Goal: Ask a question: Seek information or help from site administrators or community

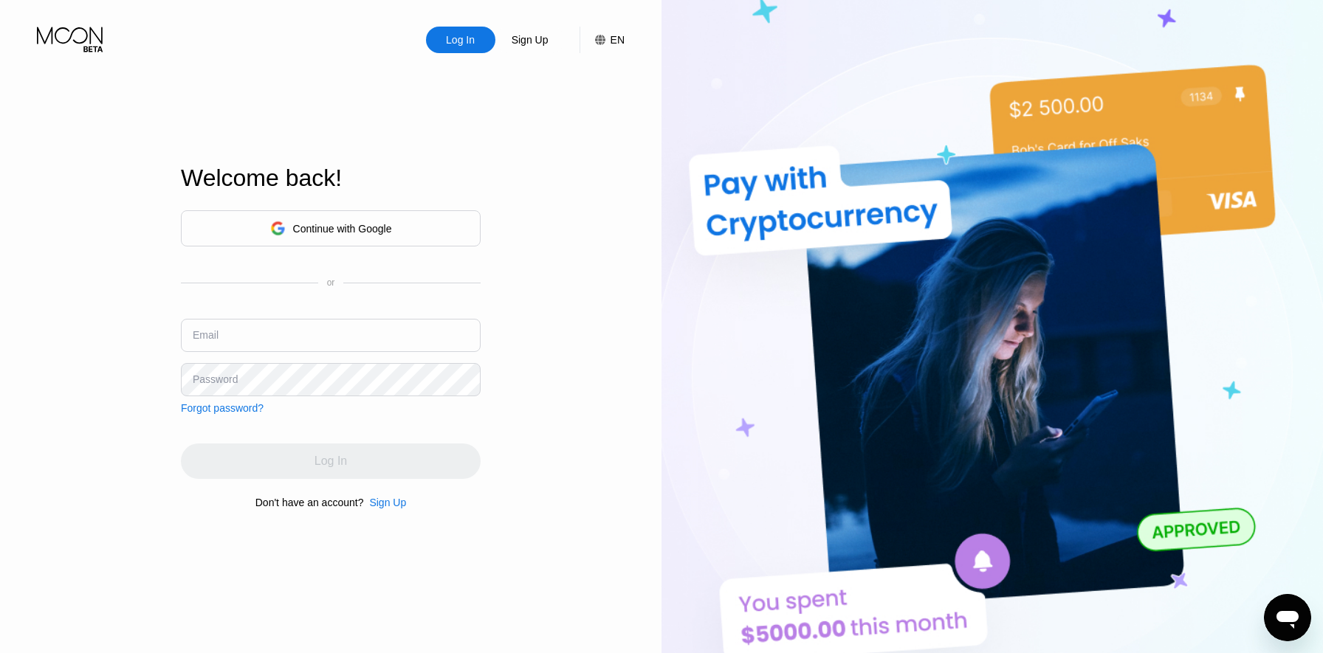
click at [320, 337] on input "text" at bounding box center [331, 335] width 300 height 33
type input "[EMAIL_ADDRESS][DOMAIN_NAME]"
click at [334, 488] on div "Continue with Google or Email abazsw123edsa@proton.me Password Forgot password?…" at bounding box center [331, 360] width 300 height 300
click at [337, 469] on div "Log In" at bounding box center [331, 461] width 300 height 35
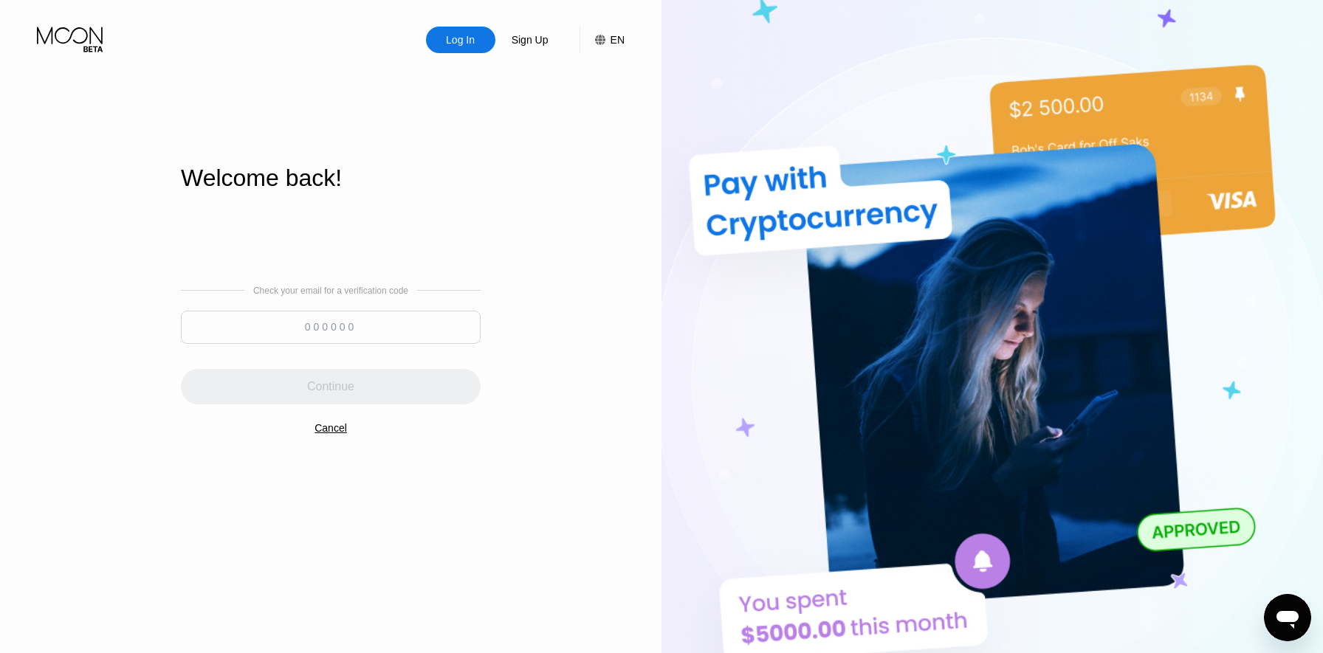
click at [238, 328] on input at bounding box center [331, 327] width 300 height 33
paste input "145766"
type input "145766"
click at [365, 387] on div "Continue" at bounding box center [331, 386] width 300 height 35
click at [382, 347] on div "145766" at bounding box center [331, 331] width 300 height 41
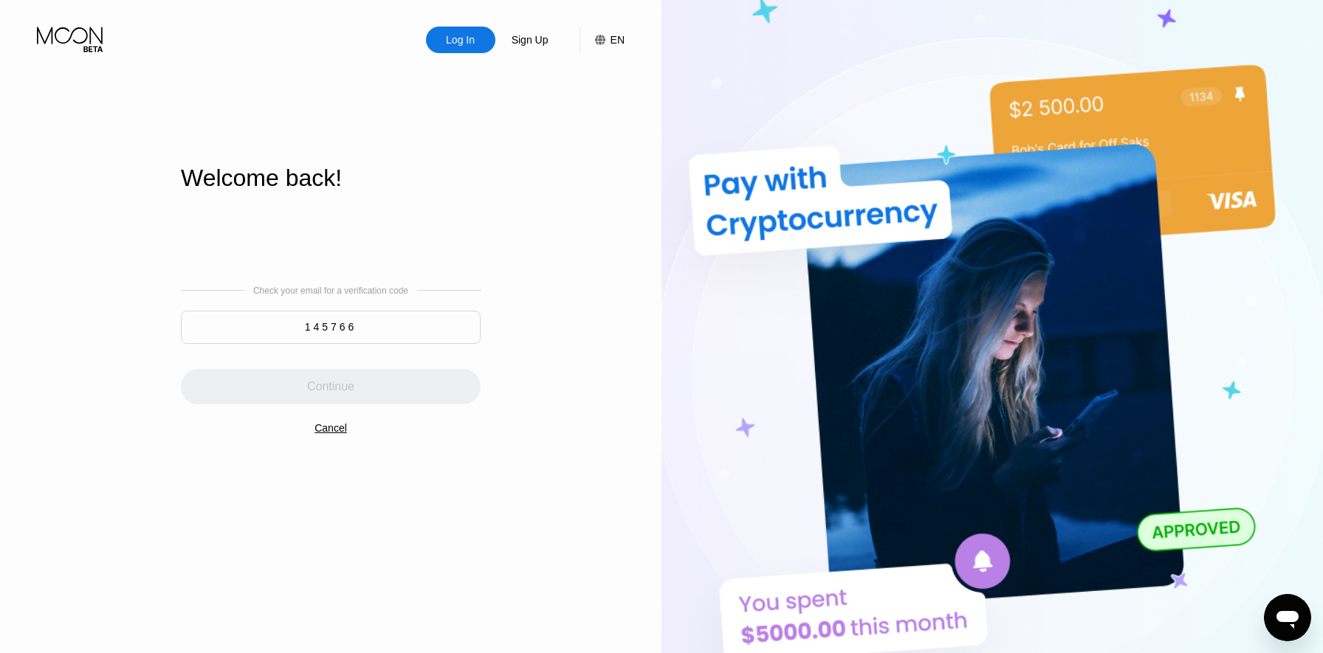
click at [385, 340] on input "145766" at bounding box center [331, 327] width 300 height 33
click at [381, 363] on div "Check your email for a verification code 145766 Continue Cancel" at bounding box center [331, 360] width 300 height 300
click at [393, 339] on input "145766" at bounding box center [331, 327] width 300 height 33
click at [390, 385] on div "Continue" at bounding box center [331, 386] width 300 height 35
click at [383, 341] on input "145766" at bounding box center [331, 327] width 300 height 33
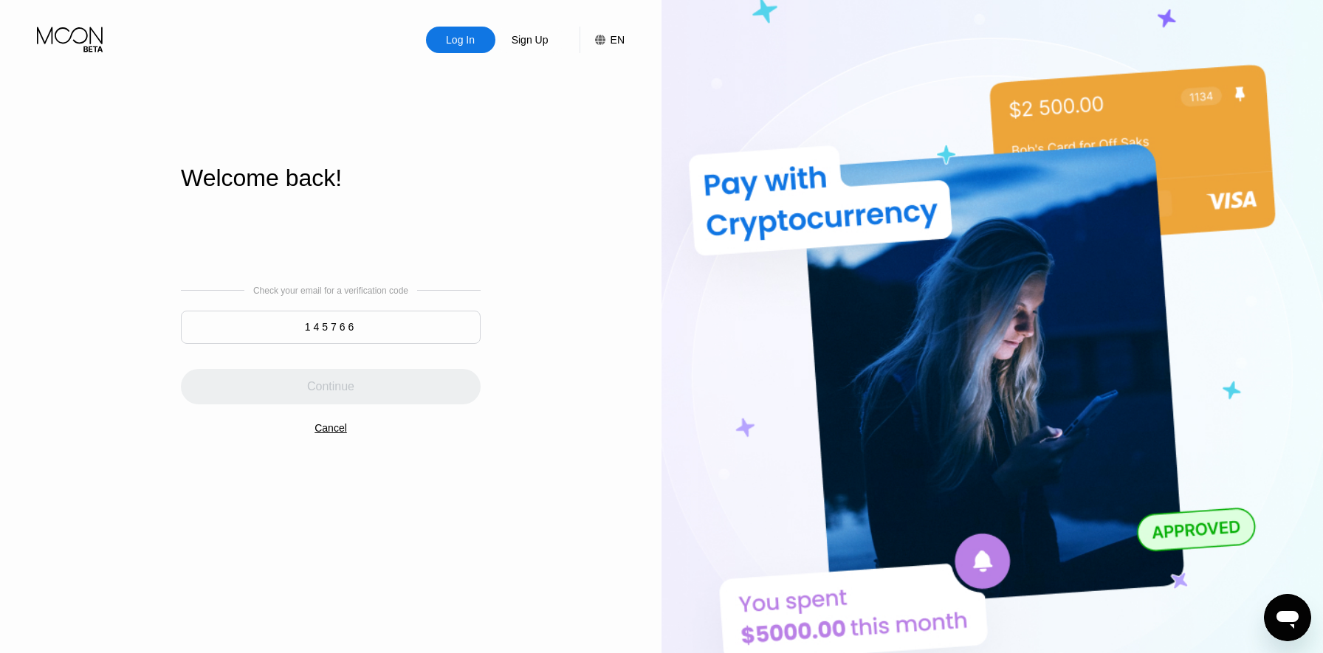
click at [380, 376] on div "Continue" at bounding box center [331, 386] width 300 height 35
click at [373, 336] on input "145766" at bounding box center [331, 327] width 300 height 33
click at [374, 336] on input "145766" at bounding box center [331, 327] width 300 height 33
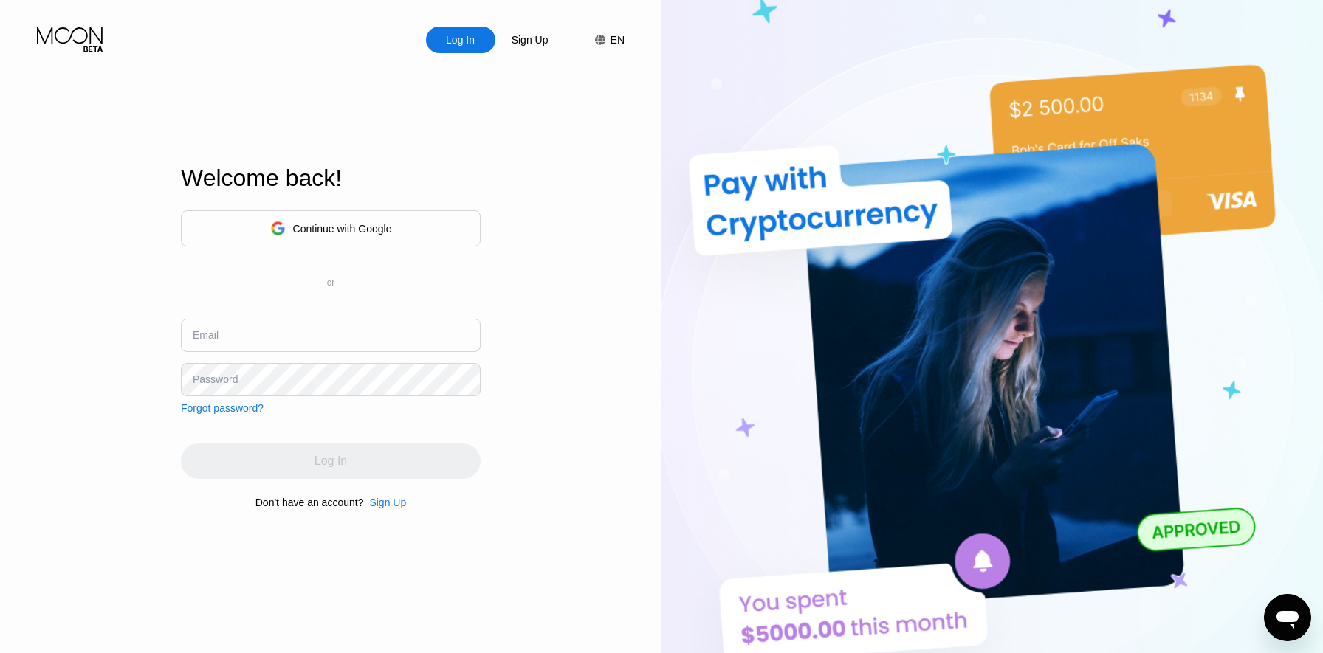
click at [314, 339] on input "text" at bounding box center [331, 335] width 300 height 33
type input "[EMAIL_ADDRESS][DOMAIN_NAME]"
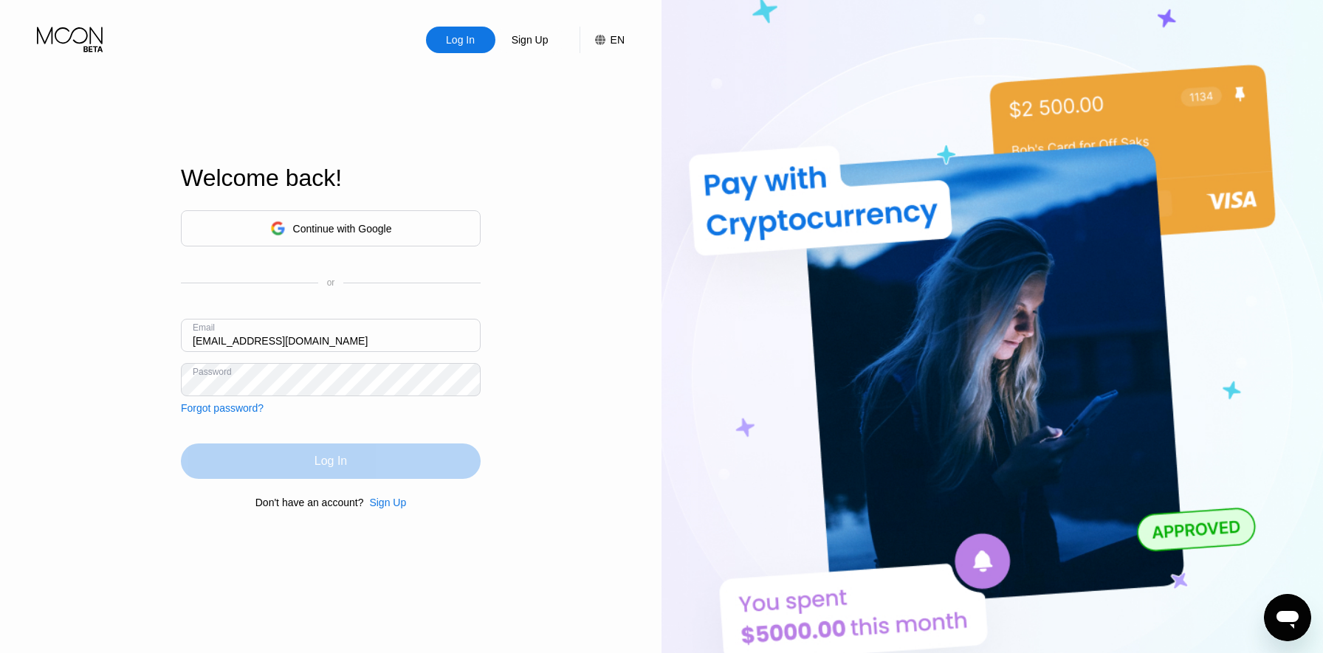
click at [326, 455] on div "Log In" at bounding box center [330, 461] width 32 height 15
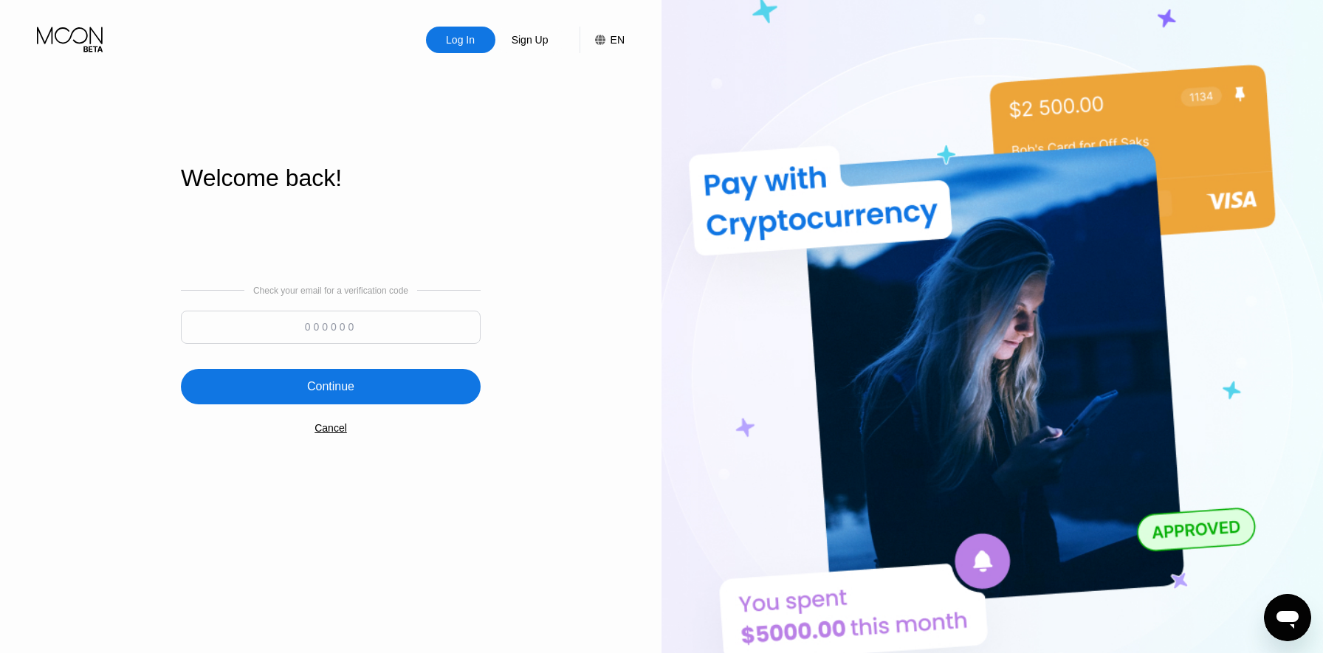
click at [493, 352] on div "Log In Sign Up EN Language Select an item Save Welcome back! Check your email f…" at bounding box center [330, 359] width 661 height 719
click at [455, 342] on input at bounding box center [331, 327] width 300 height 33
paste input "896789"
type input "896789"
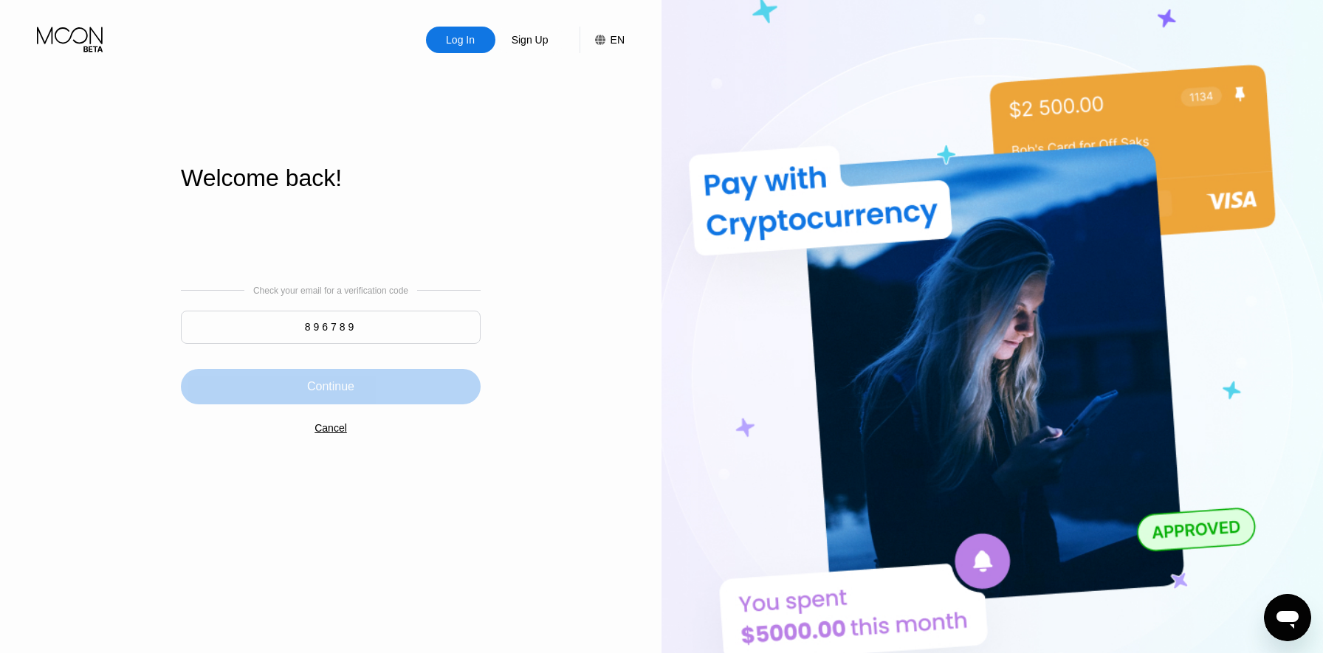
click at [419, 381] on div "Continue" at bounding box center [331, 386] width 300 height 35
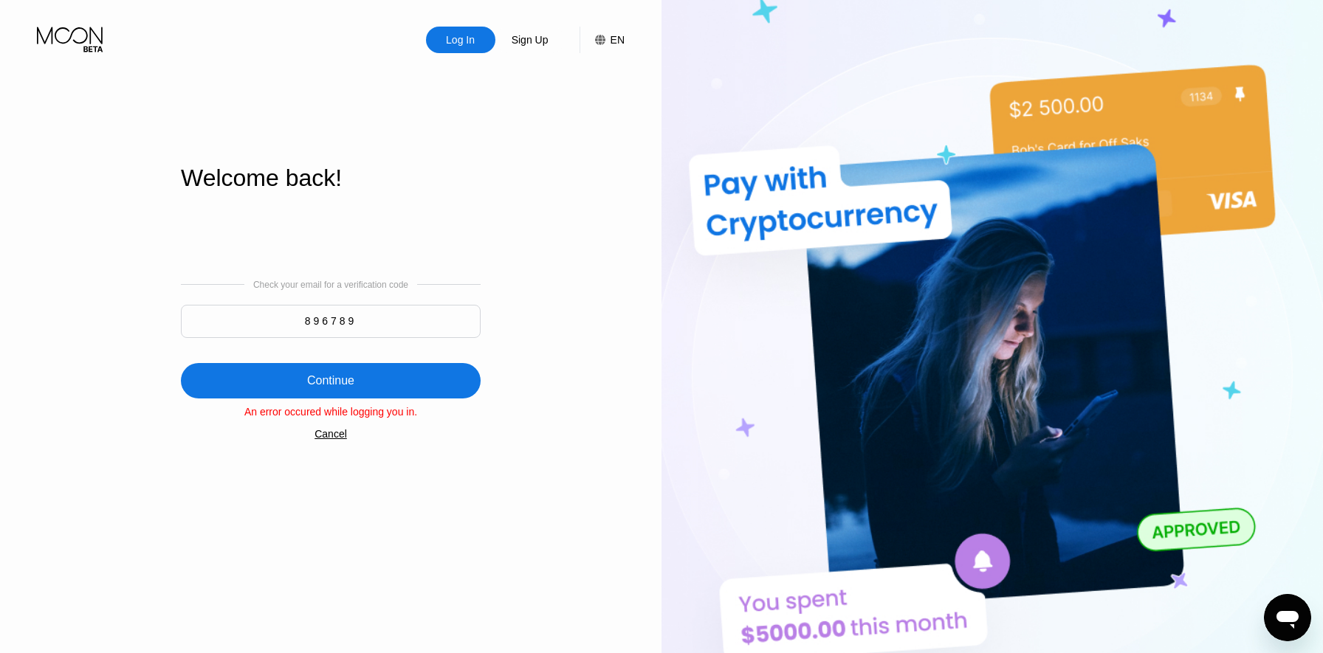
click at [338, 313] on input "896789" at bounding box center [331, 321] width 300 height 33
click at [357, 384] on div "Continue" at bounding box center [331, 380] width 300 height 35
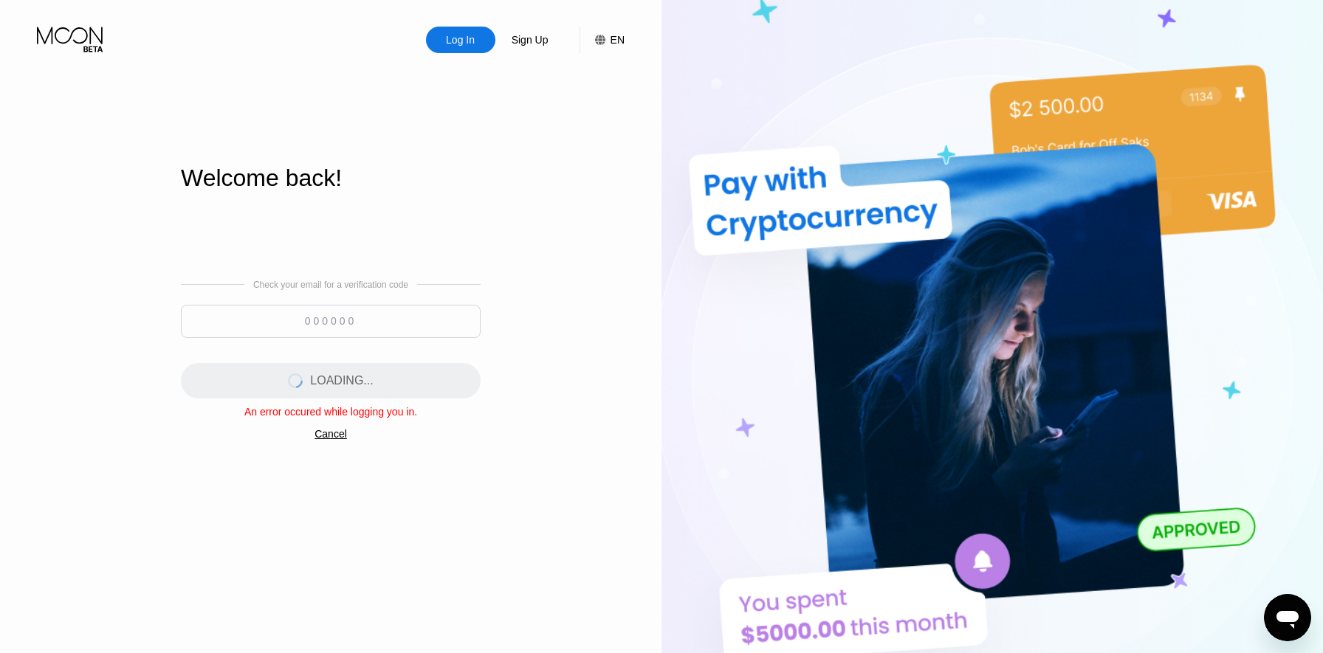
click at [343, 429] on div "Cancel" at bounding box center [330, 434] width 32 height 12
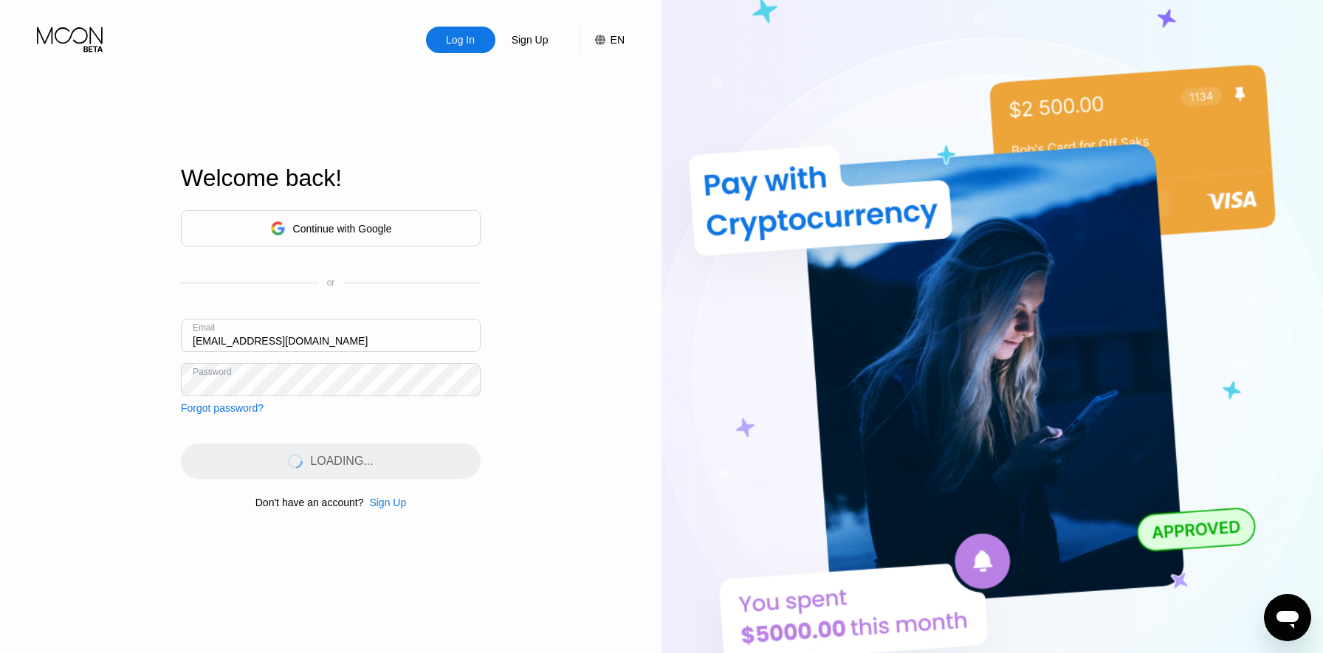
click at [348, 441] on div "Continue with Google or Email abazsw123edsa@proton.me Password Forgot password?…" at bounding box center [331, 360] width 300 height 300
click at [305, 320] on input "text" at bounding box center [331, 335] width 300 height 33
type input "[EMAIL_ADDRESS][DOMAIN_NAME]"
click at [234, 375] on div "Password" at bounding box center [215, 379] width 45 height 12
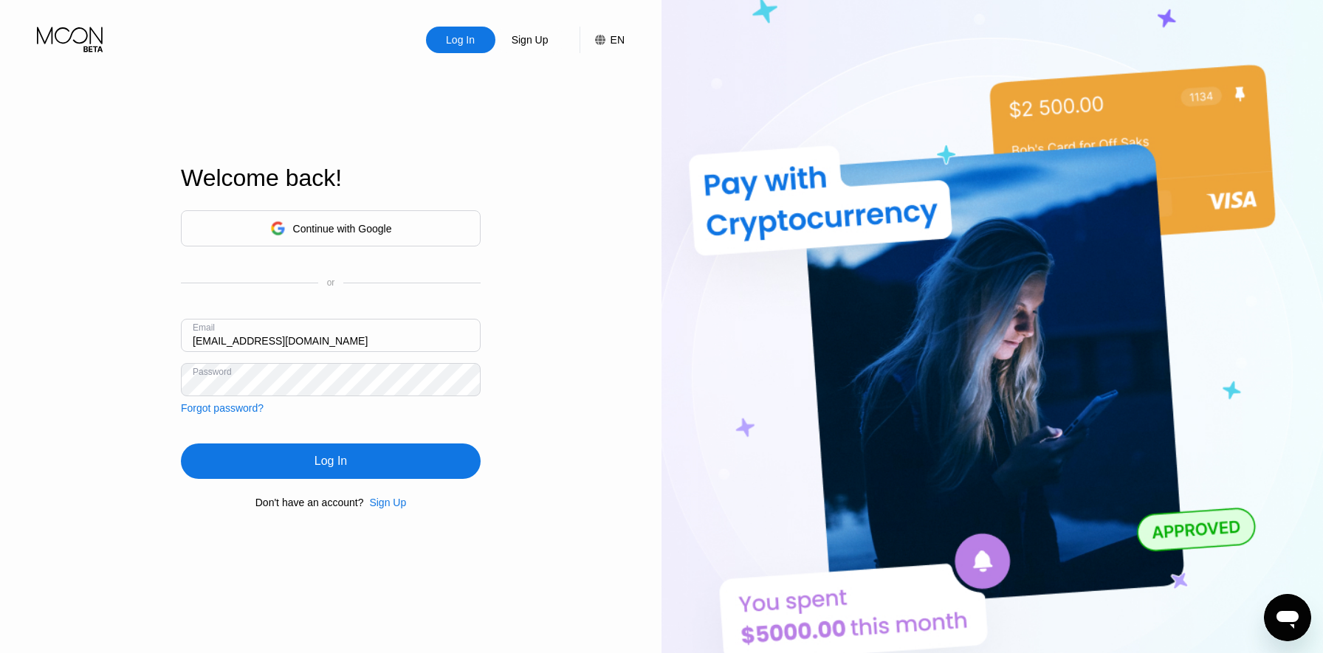
click at [292, 459] on div "Log In" at bounding box center [331, 461] width 300 height 35
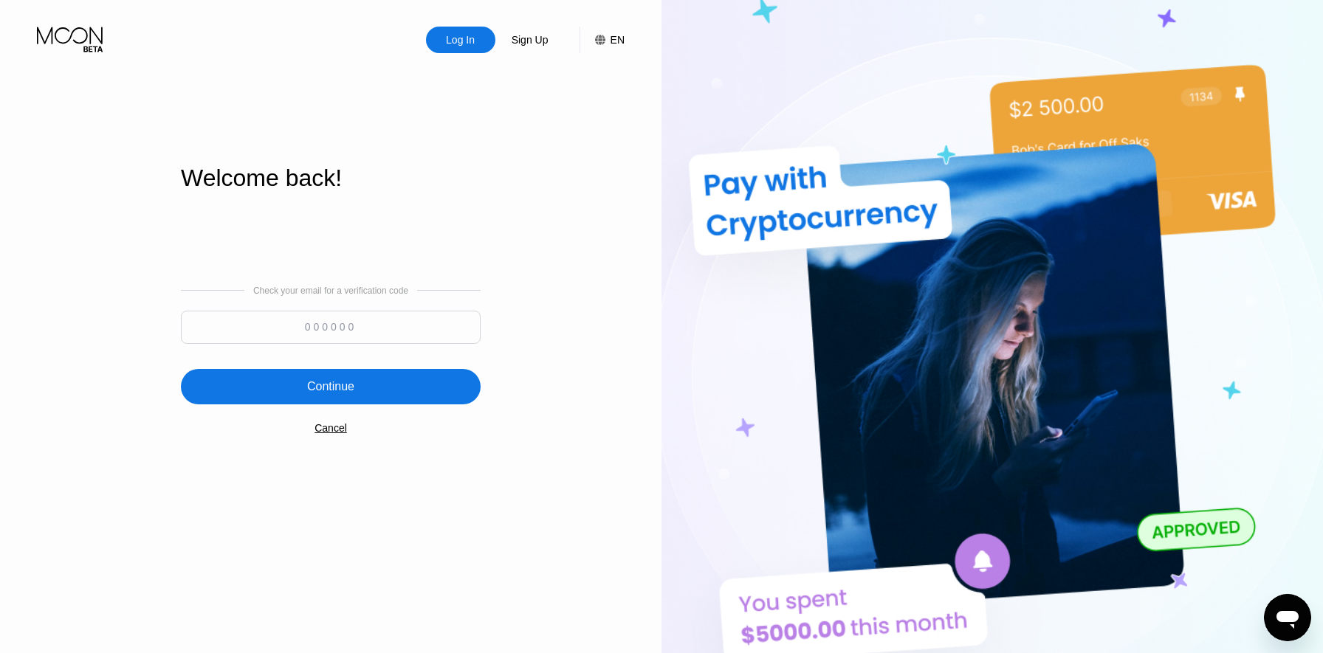
click at [291, 326] on input at bounding box center [331, 327] width 300 height 33
paste input "634246"
type input "634246"
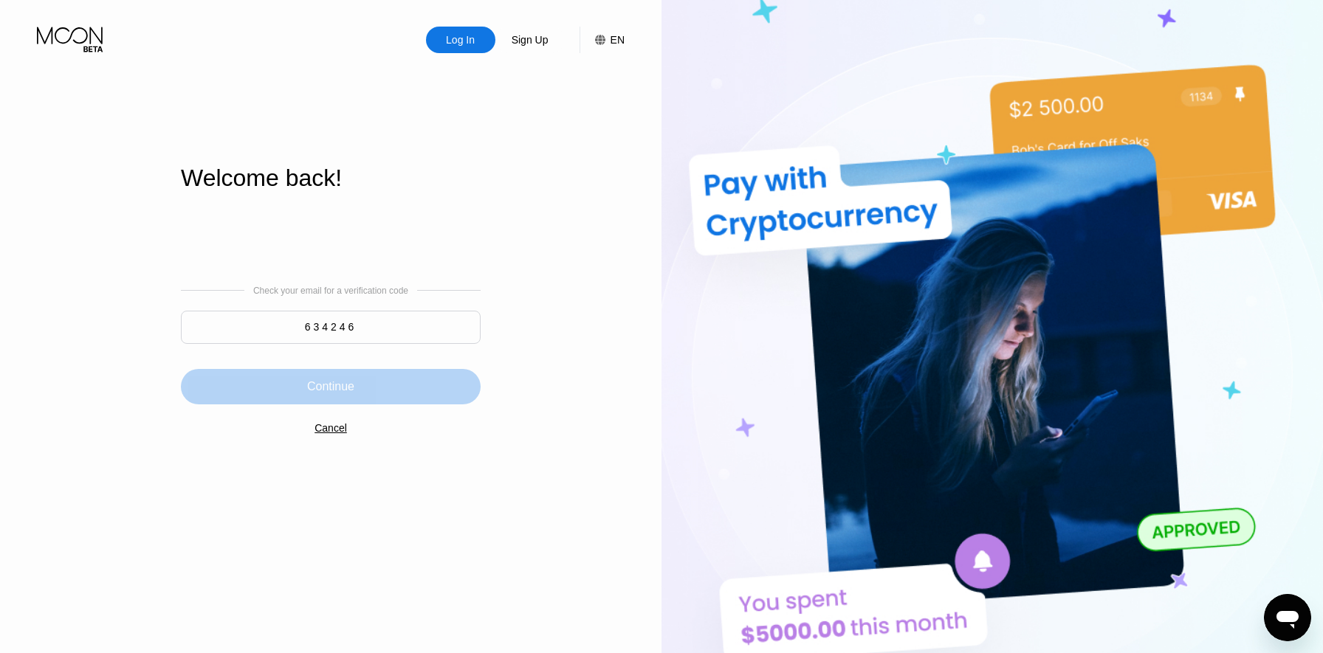
click at [280, 392] on div "Continue" at bounding box center [331, 386] width 300 height 35
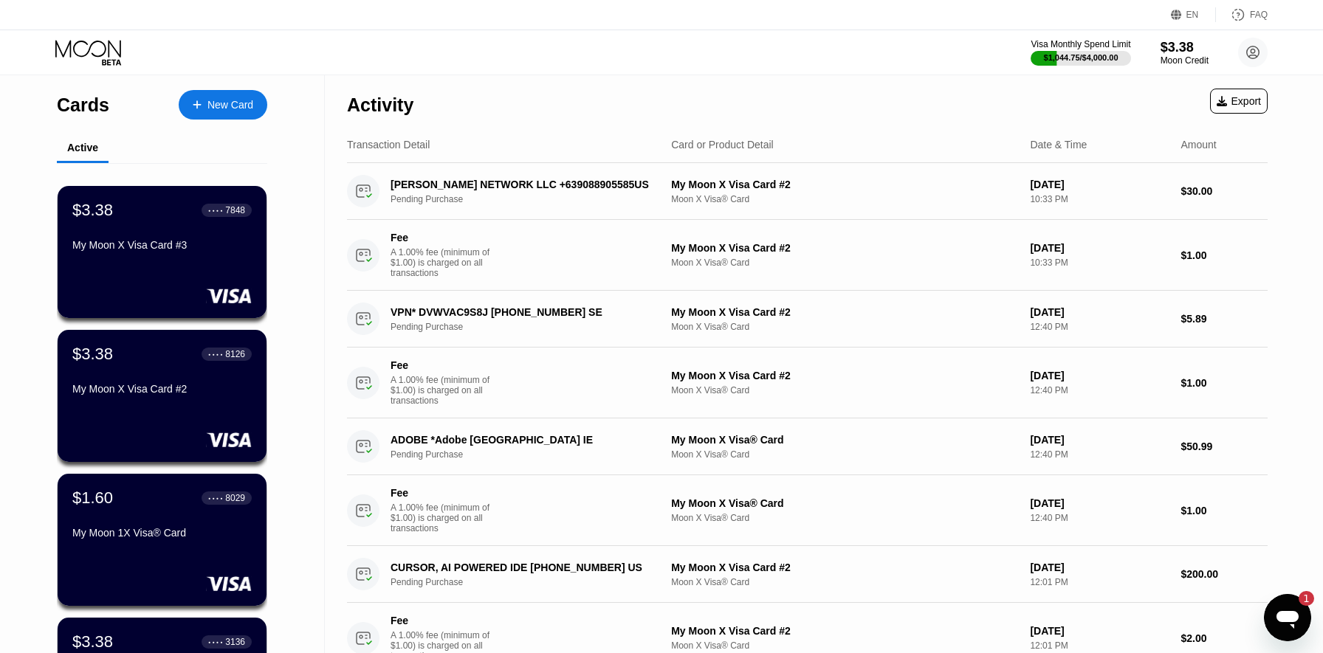
click at [1285, 630] on icon "Mesajlaşma penceresini aç, 1 okunmamış mesaj" at bounding box center [1287, 618] width 27 height 27
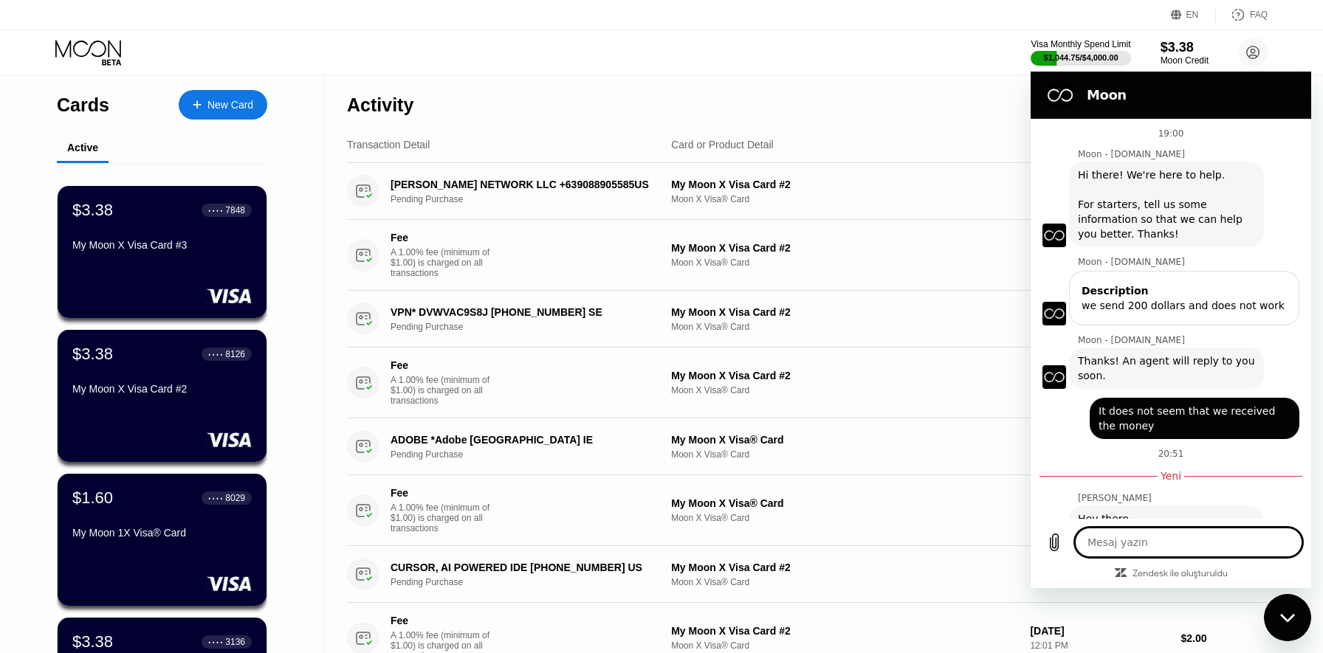
scroll to position [89, 0]
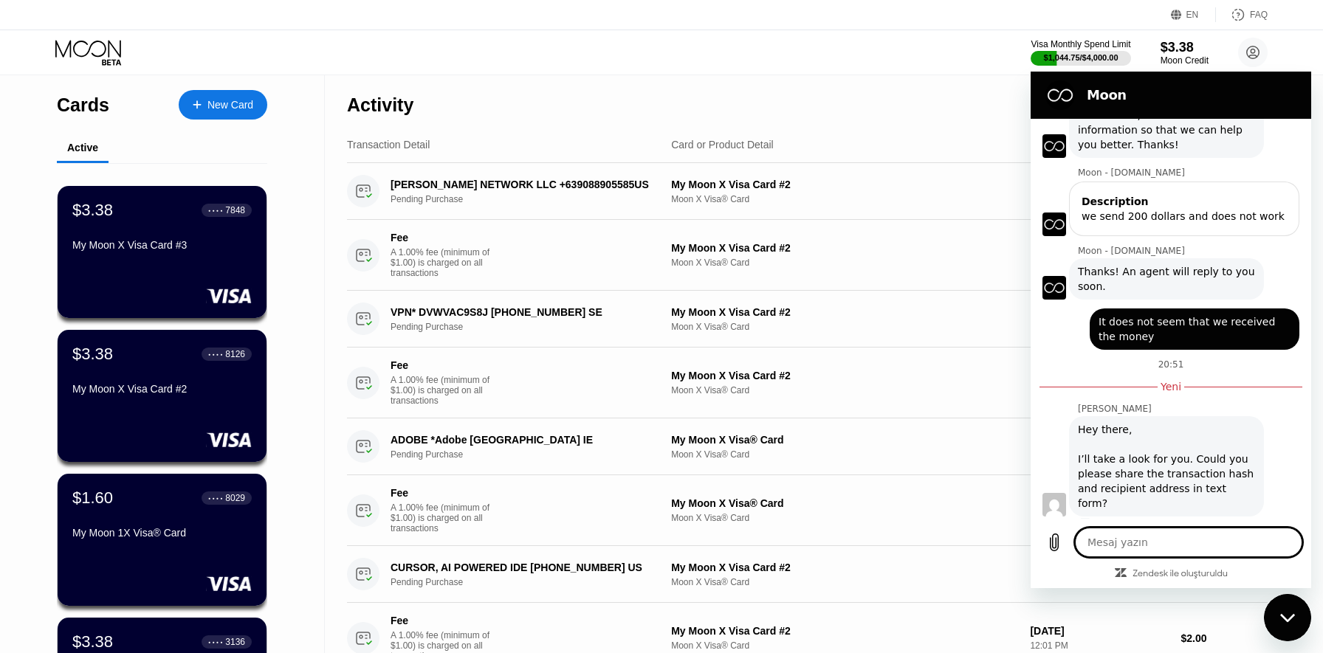
type textarea "H"
type textarea "x"
type textarea "He"
type textarea "x"
type textarea "Hel"
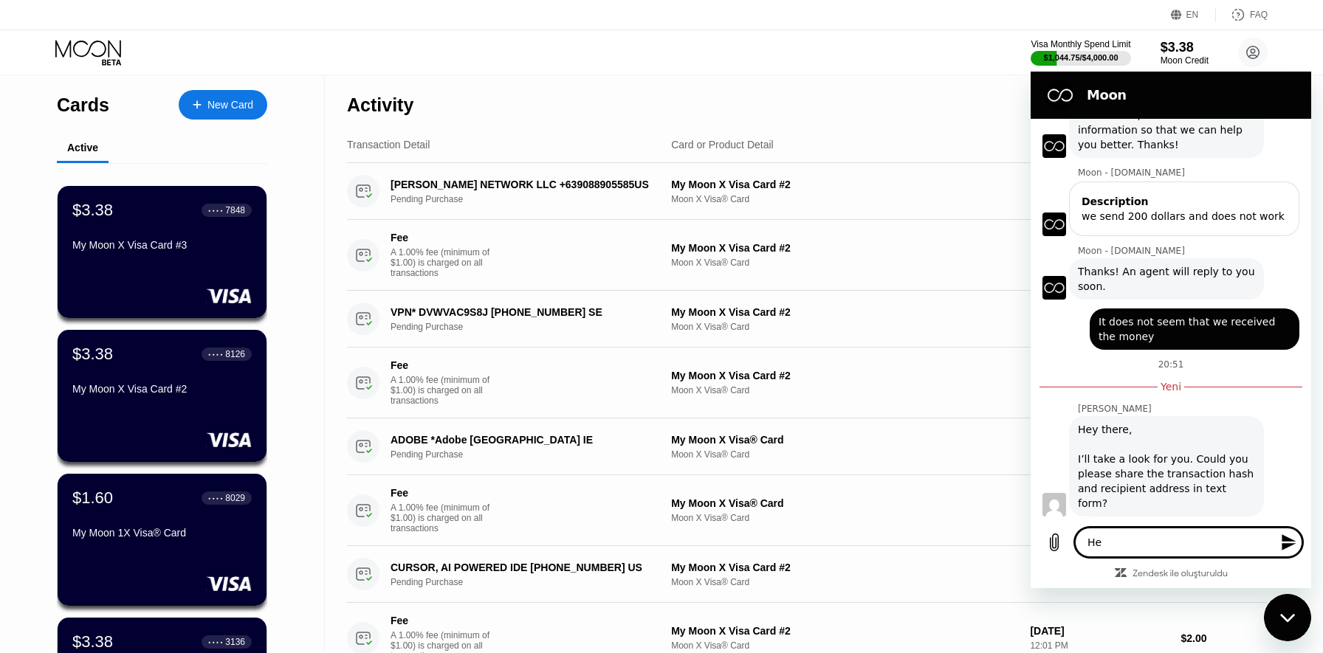
type textarea "x"
type textarea "Hell"
type textarea "x"
type textarea "Hello"
type textarea "x"
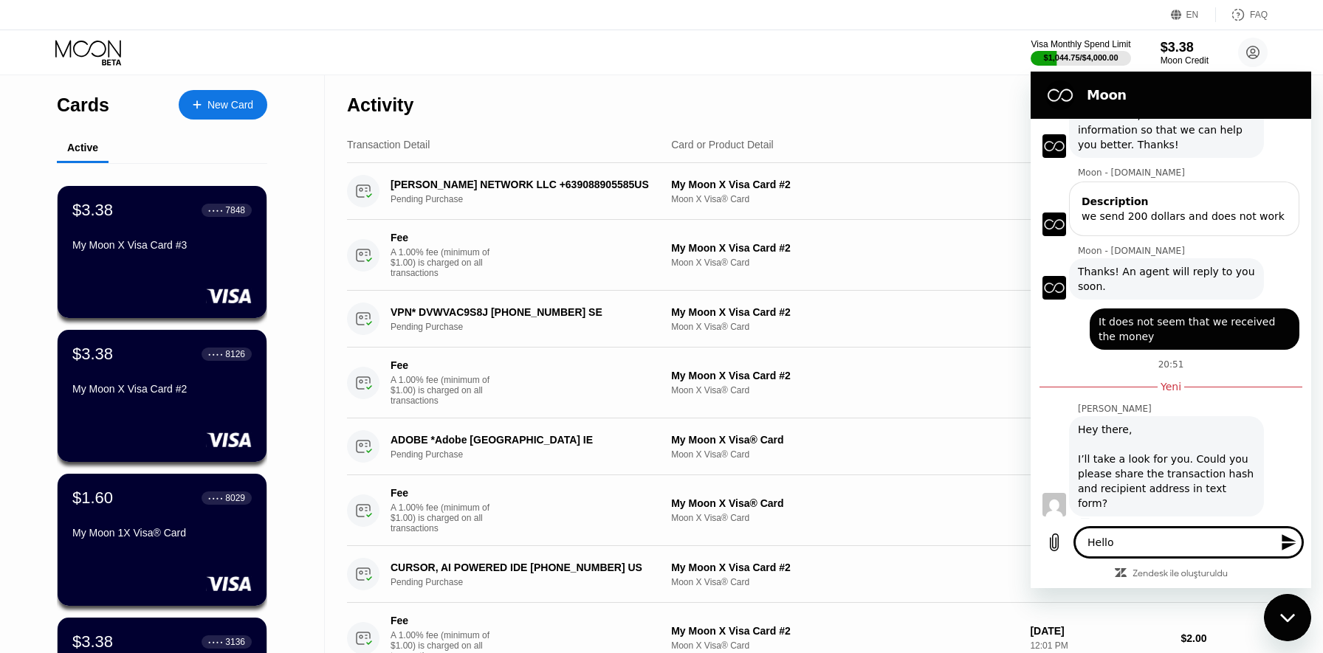
type textarea "Hell"
type textarea "x"
type textarea "Hello"
type textarea "x"
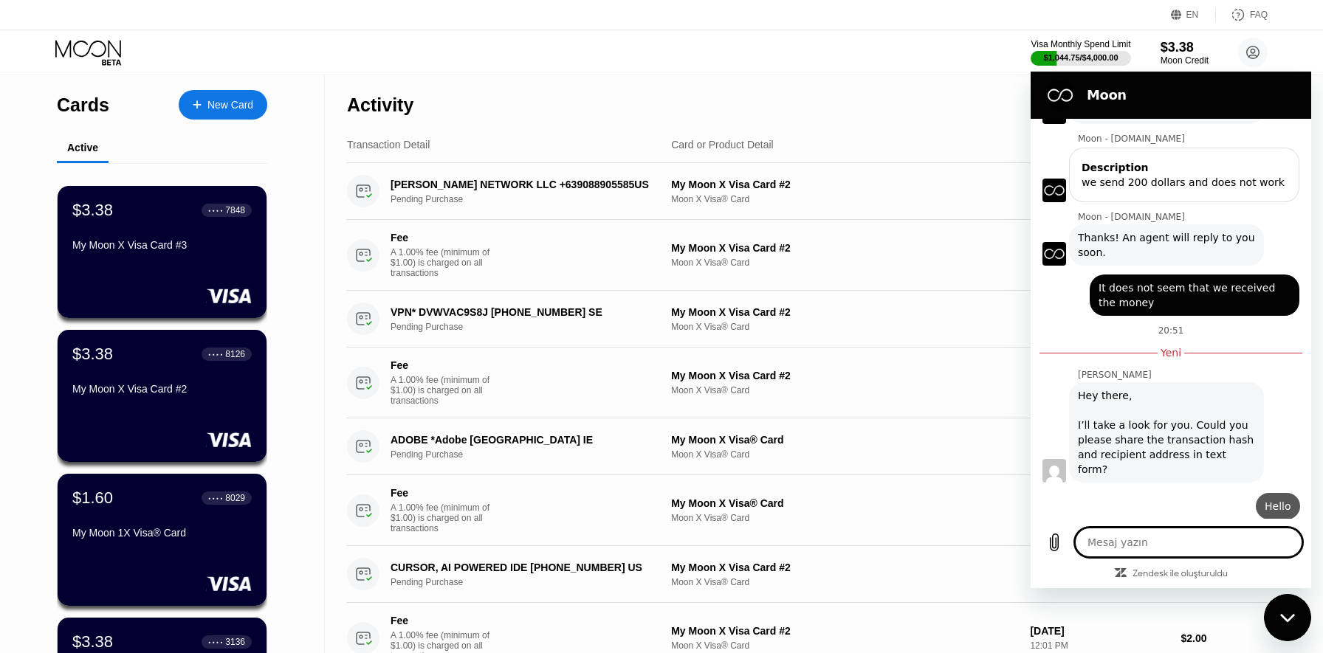
type textarea "x"
type textarea "G"
type textarea "x"
type textarea "Gi"
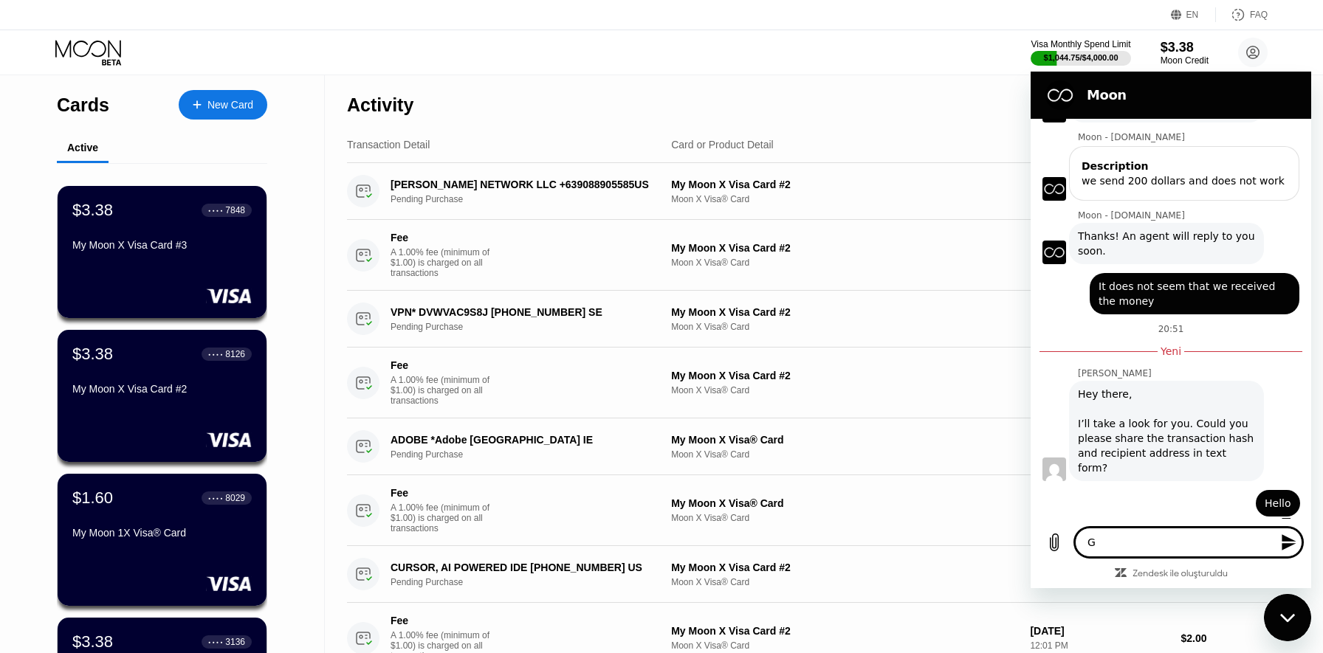
type textarea "x"
type textarea "Giv"
type textarea "x"
type textarea "Give"
type textarea "x"
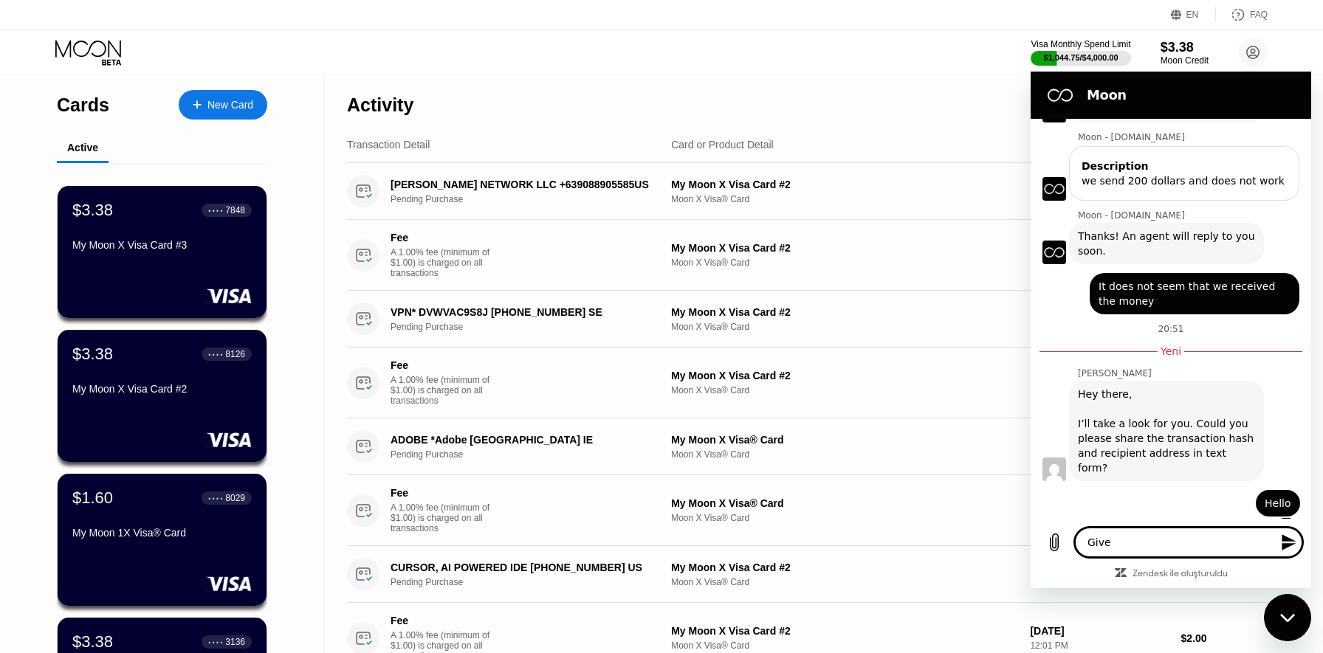
type textarea "Give"
type textarea "x"
type textarea "Give m"
type textarea "x"
type textarea "Give me"
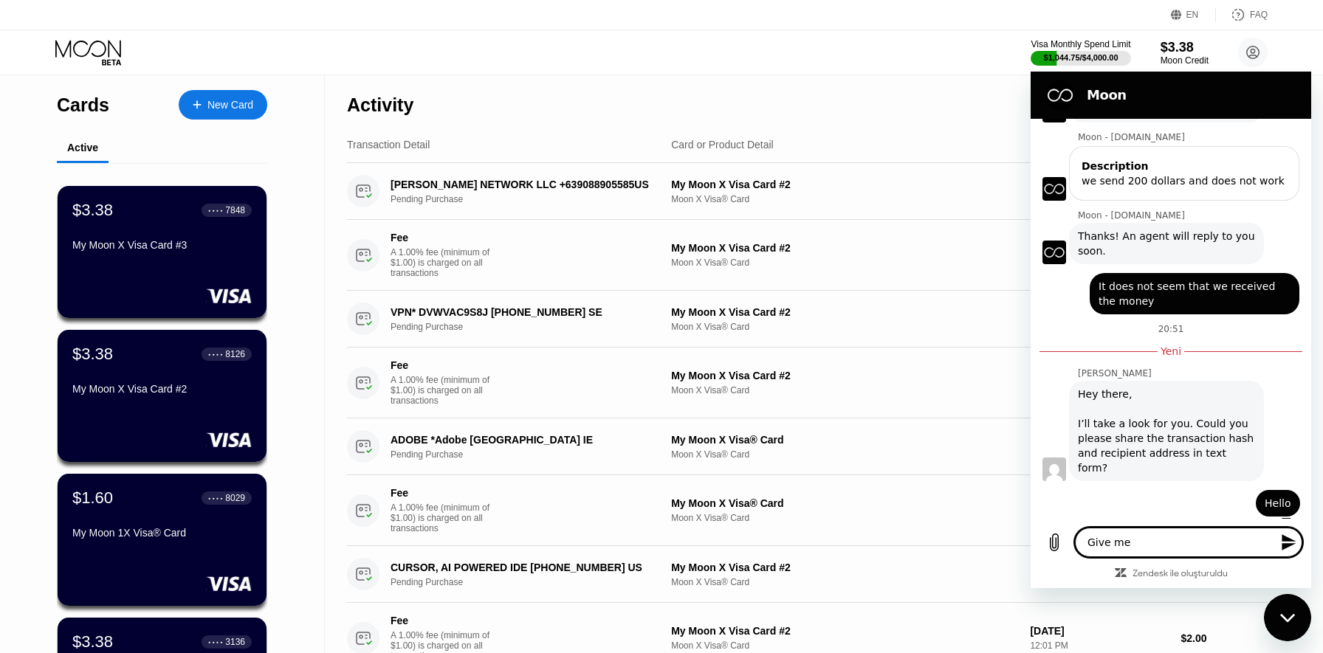
type textarea "x"
type textarea "Give me"
type textarea "x"
type textarea "Give me a"
type textarea "x"
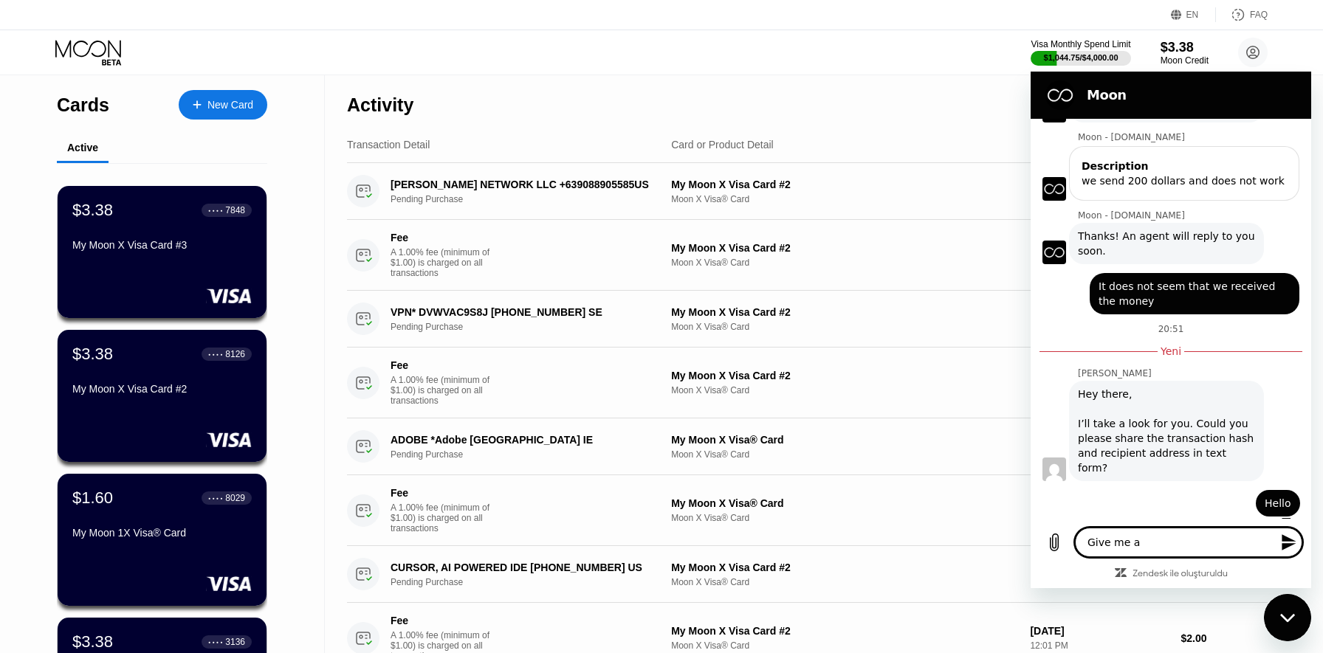
type textarea "Give me a"
type textarea "x"
type textarea "Give me a m"
type textarea "x"
type textarea "Give me a mo"
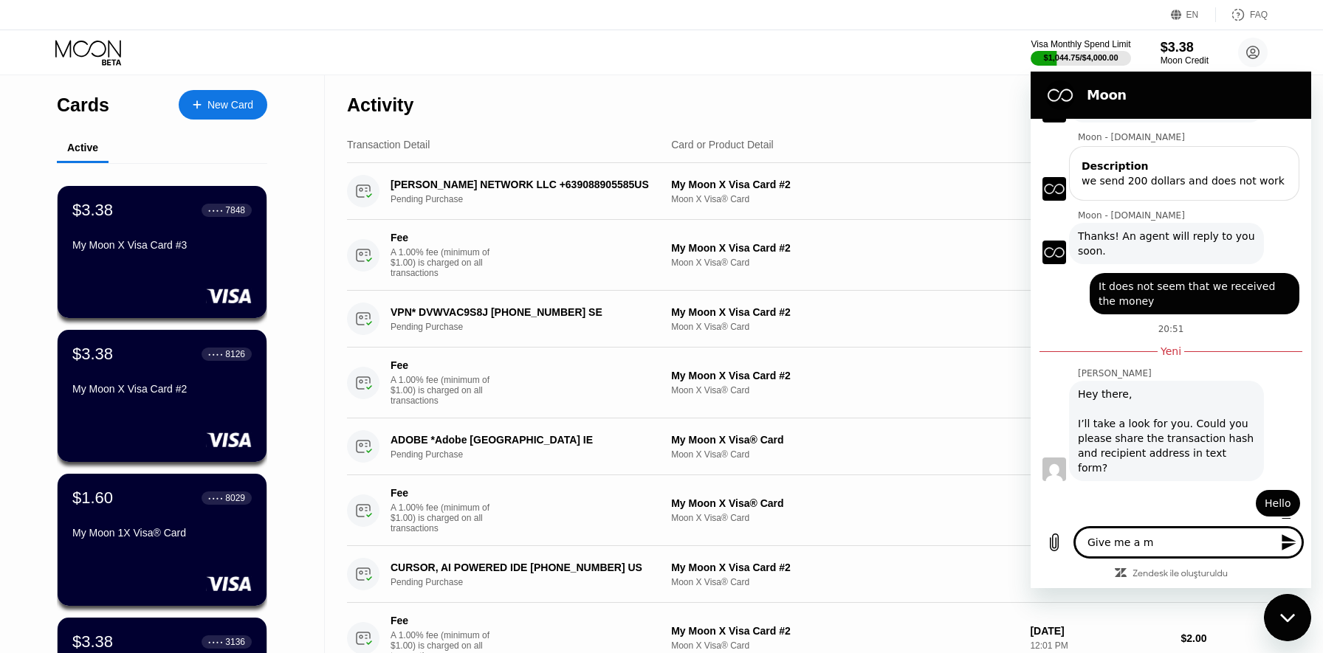
type textarea "x"
type textarea "Give me a mom"
type textarea "x"
type textarea "Give me a mome"
type textarea "x"
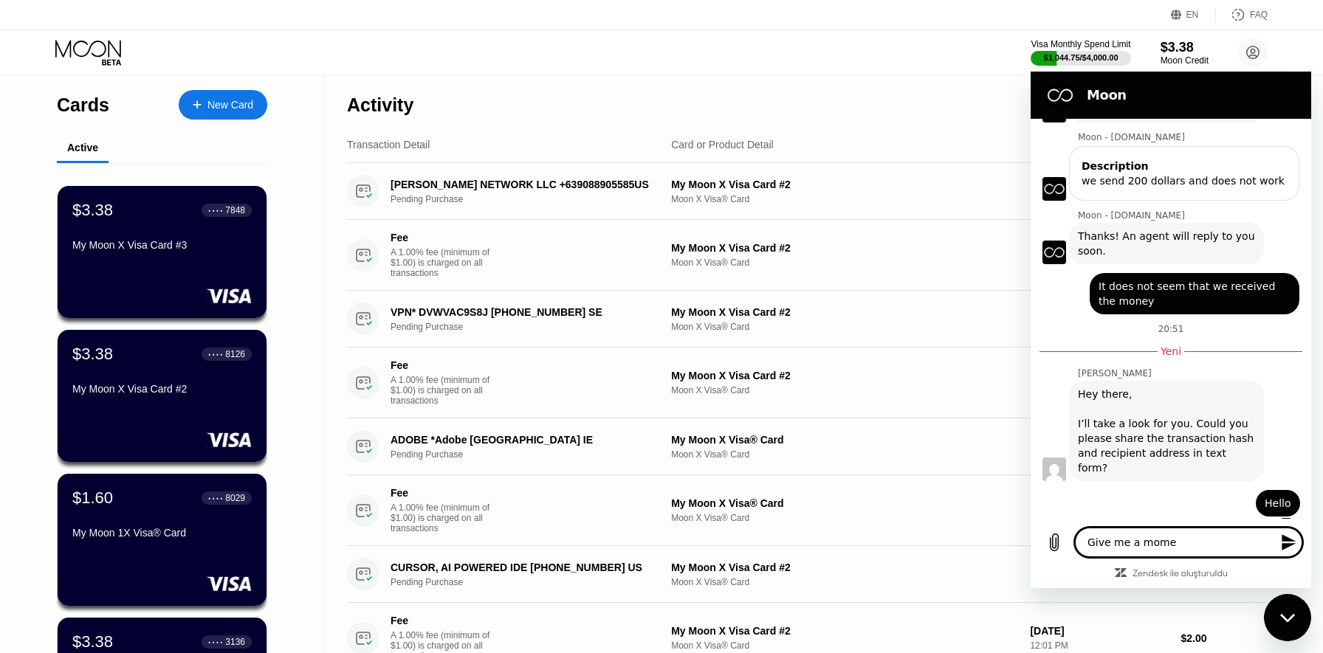
type textarea "Give me a momen"
type textarea "x"
type textarea "Give me a moment"
type textarea "x"
type textarea "Give me a moment"
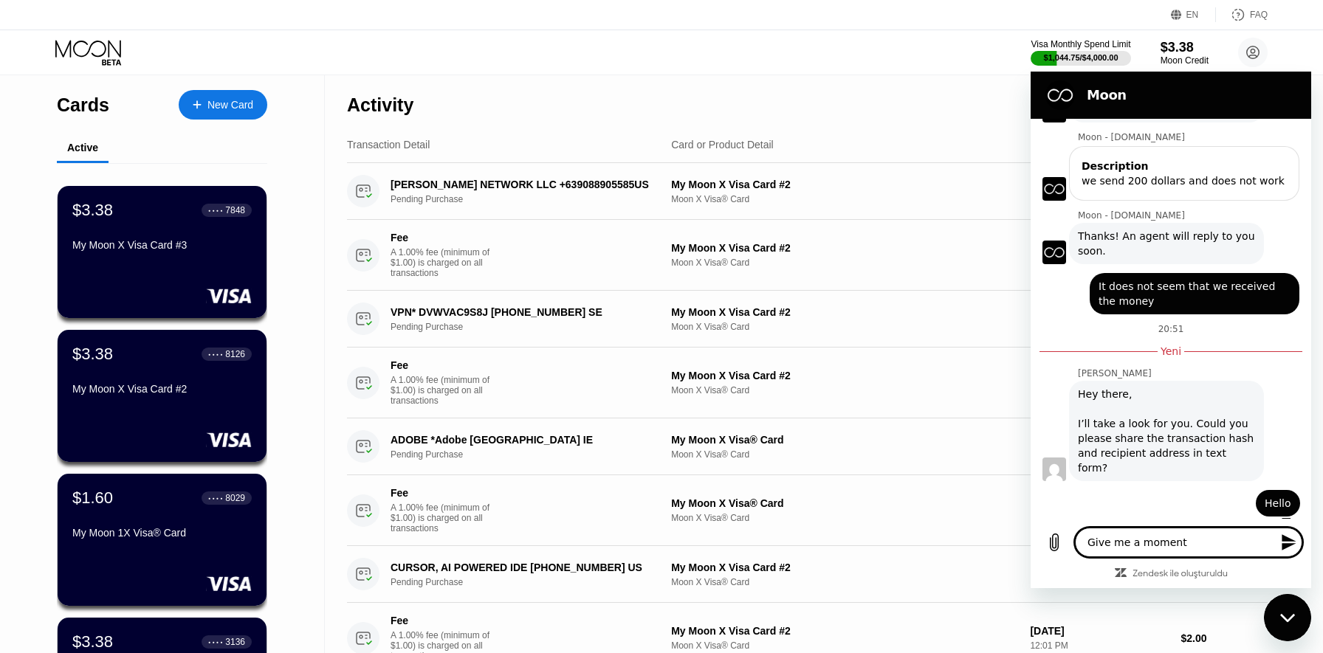
type textarea "x"
type textarea "Give me a moment s"
type textarea "x"
type textarea "Give me a moment so"
type textarea "x"
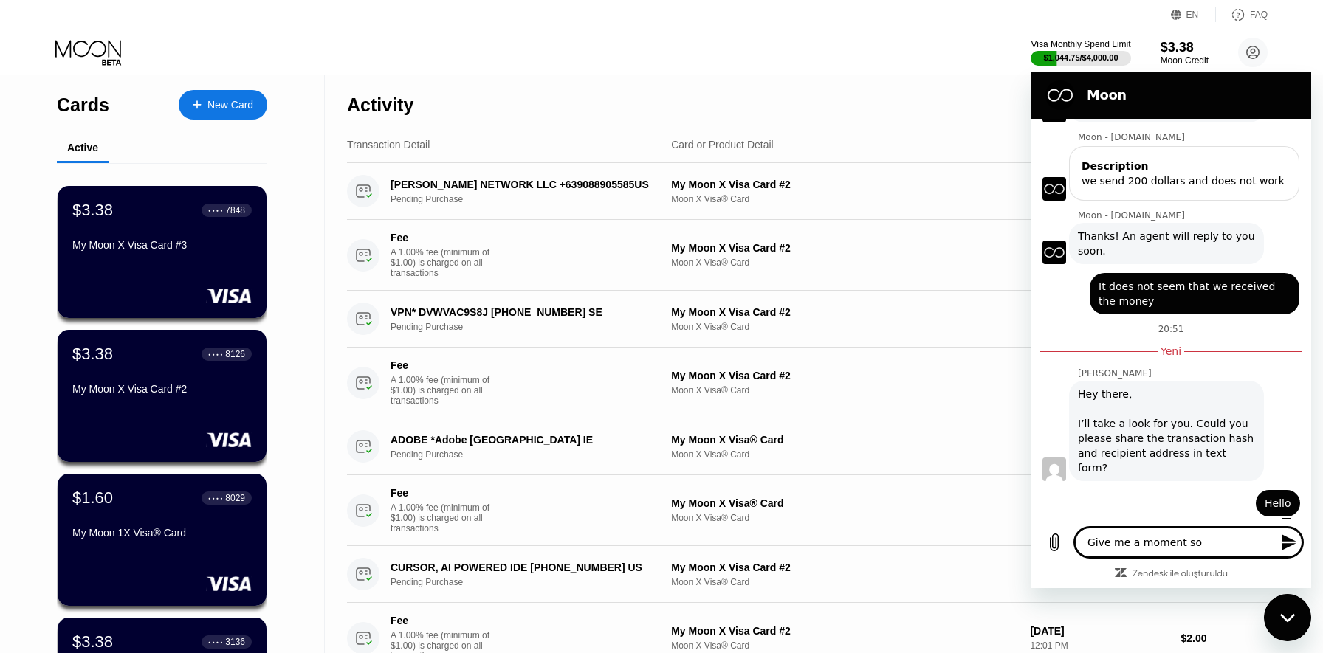
type textarea "Give me a moment sor"
type textarea "x"
type textarea "Give me a moment sorr"
type textarea "x"
type textarea "Give me a moment sorry"
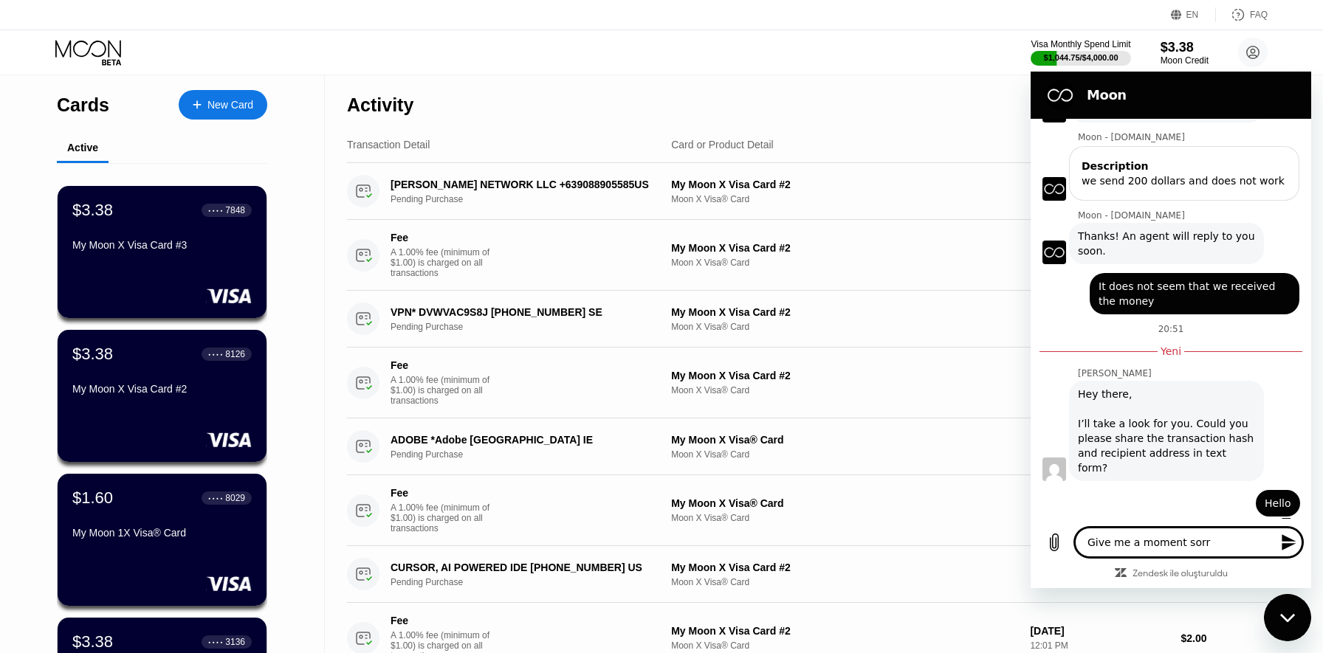
type textarea "x"
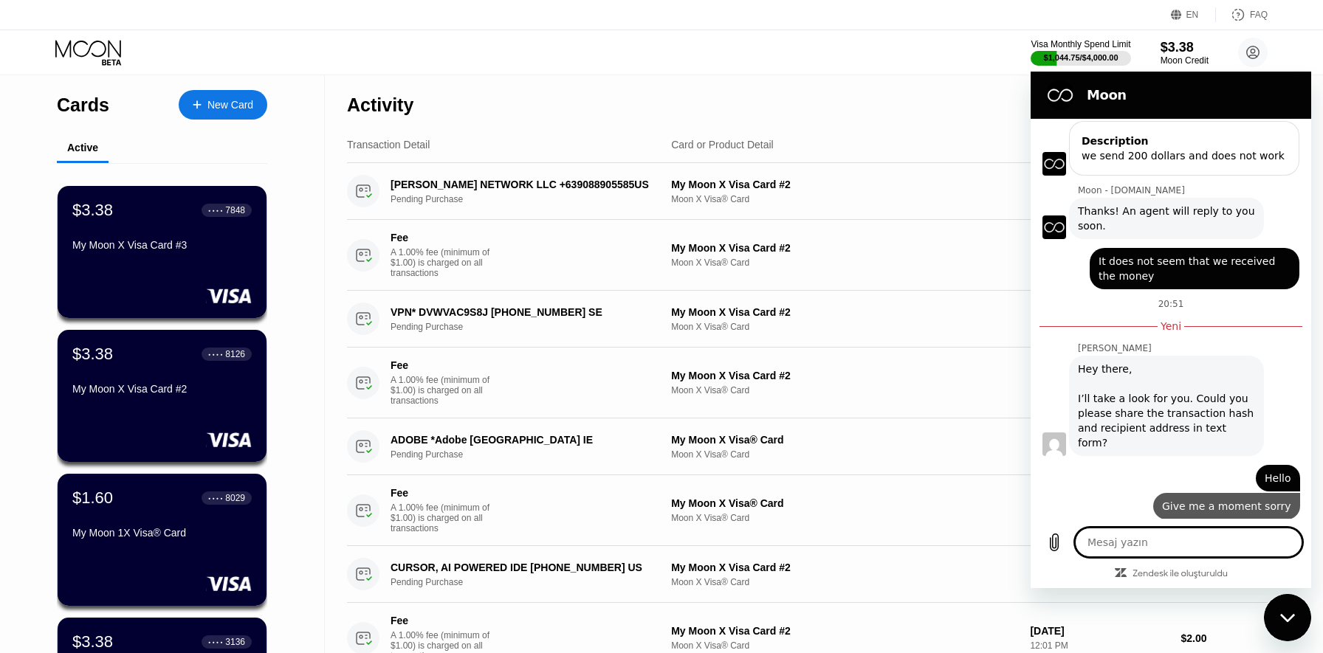
scroll to position [153, 0]
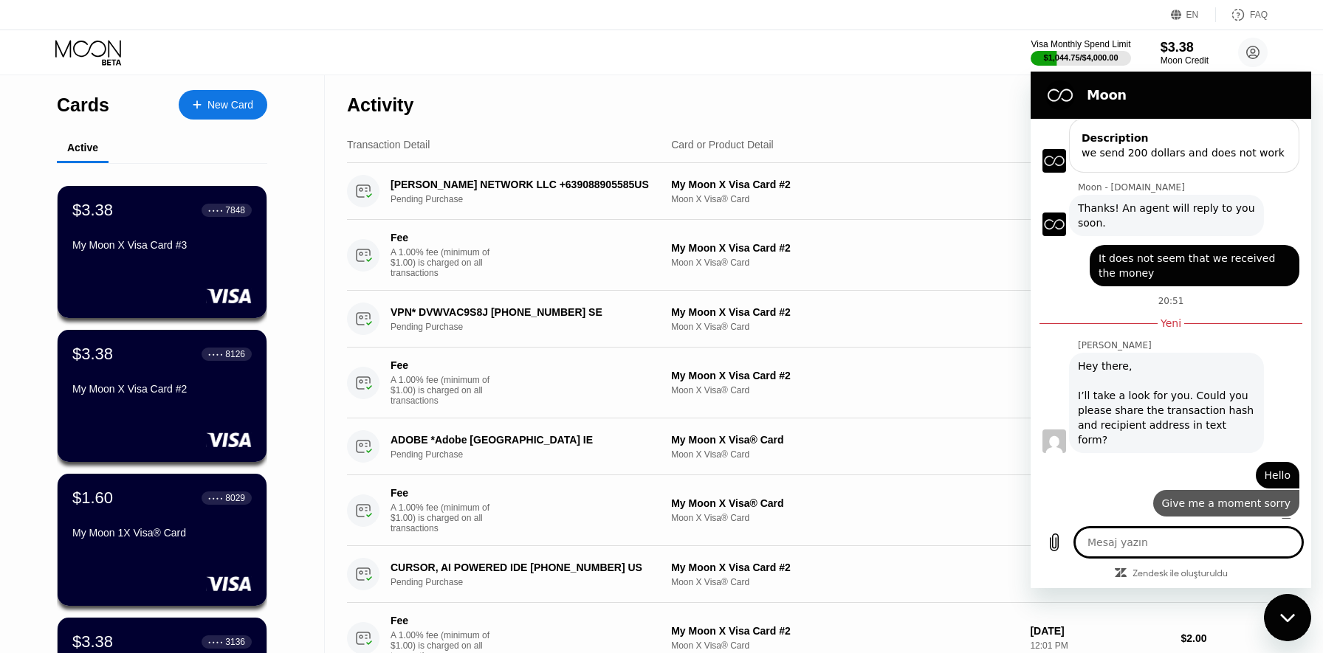
type textarea "x"
type textarea "A"
type textarea "x"
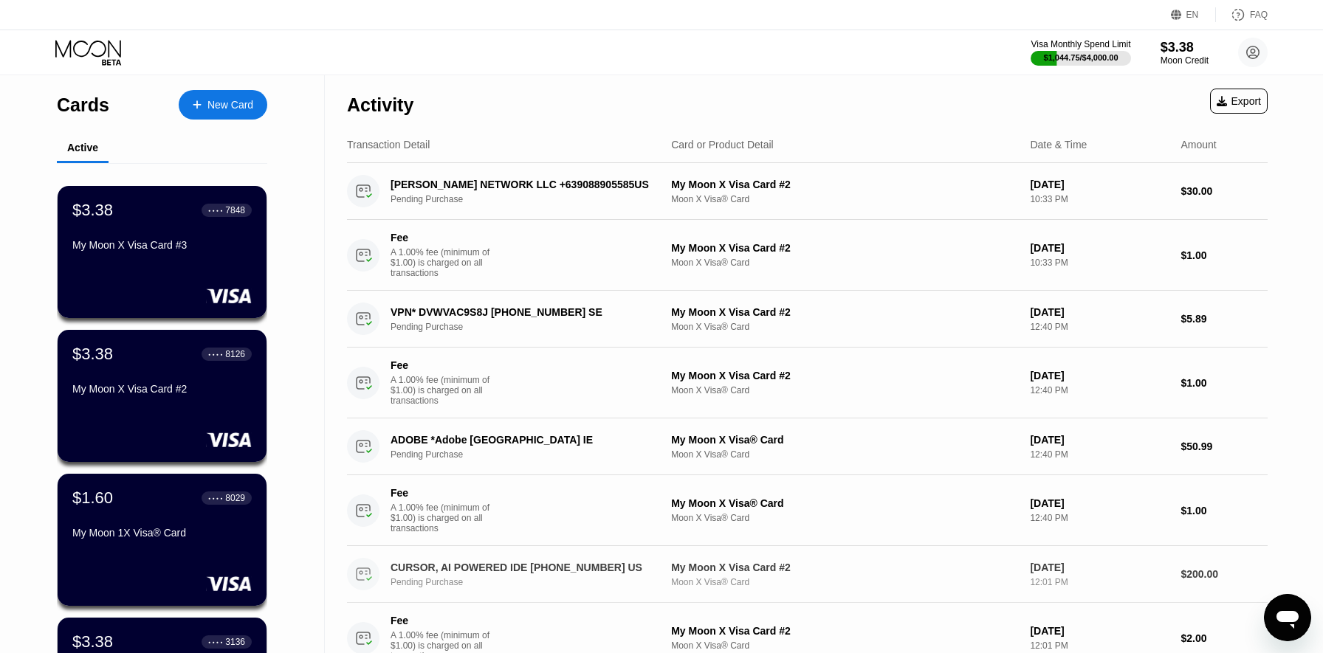
click at [1284, 604] on div "Mesajlaşma penceresini aç" at bounding box center [1287, 618] width 44 height 44
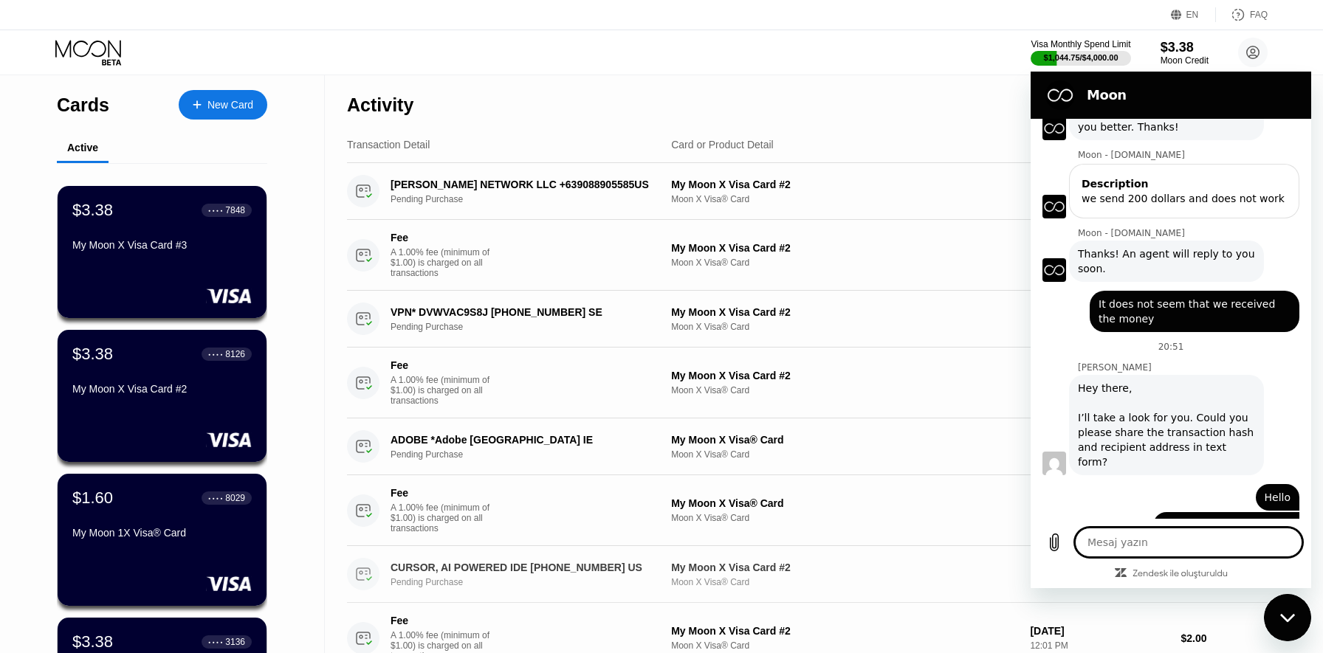
type textarea "[URL][DOMAIN_NAME]"
type textarea "x"
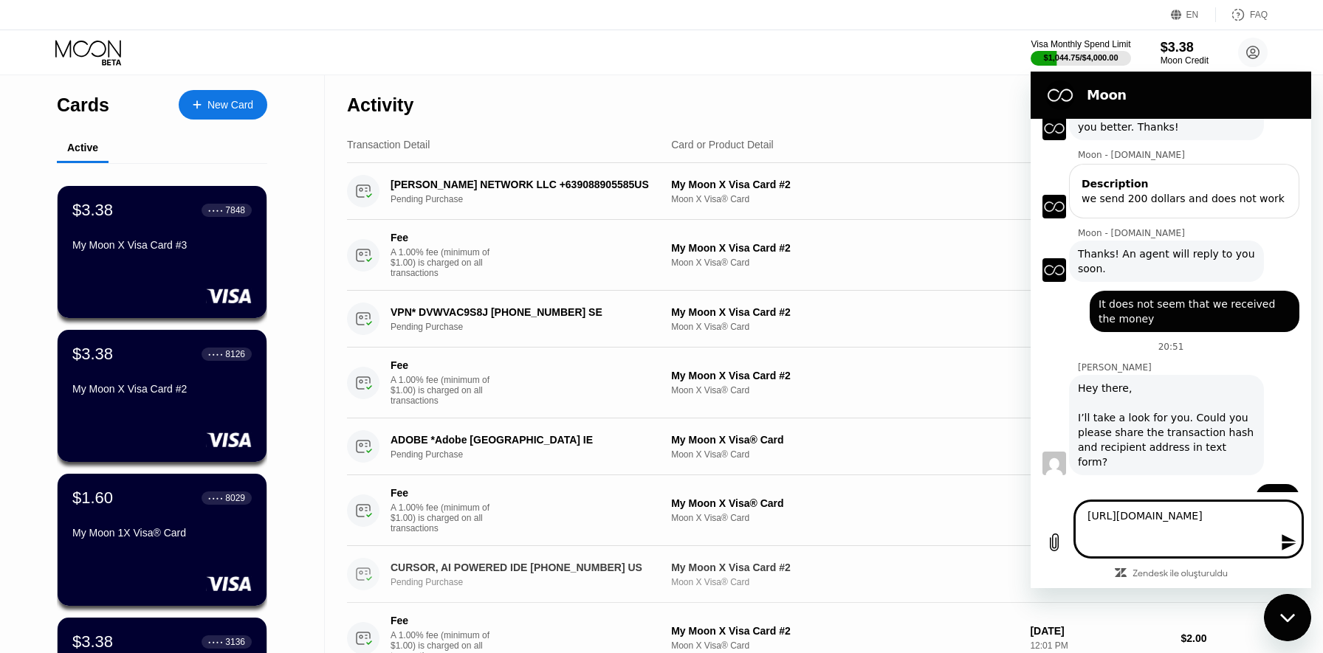
type textarea "x"
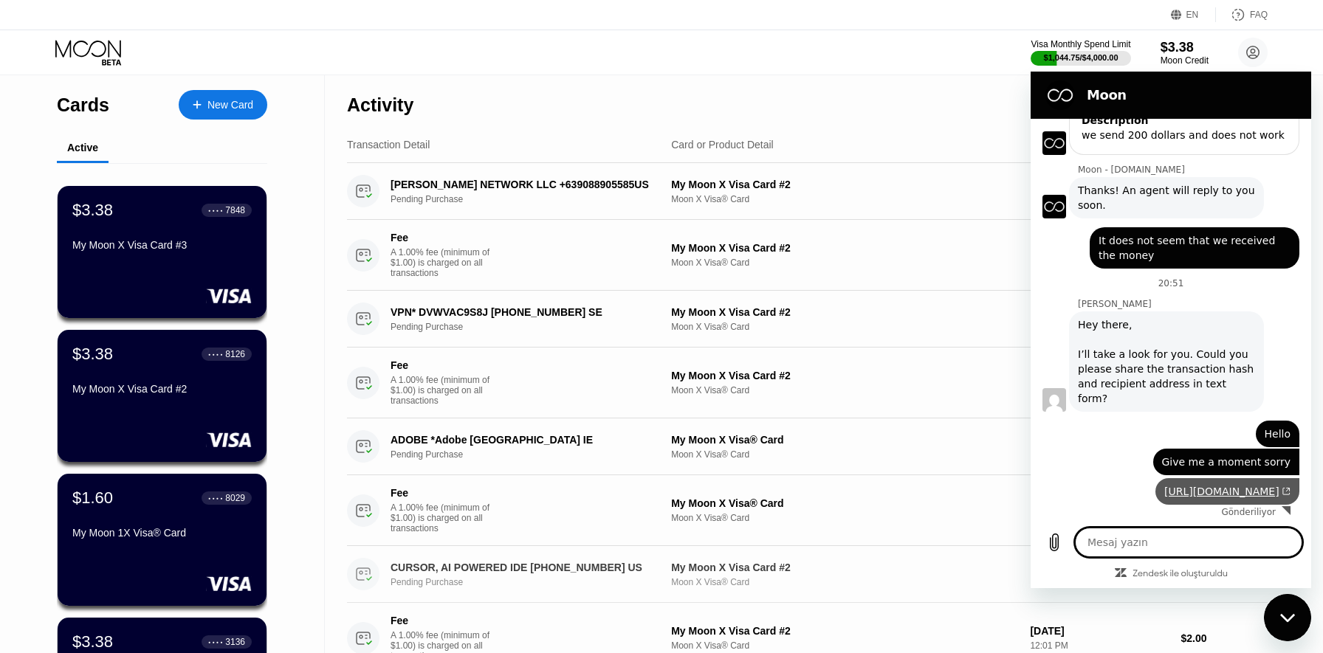
type textarea "C"
type textarea "x"
type textarea "Ca"
type textarea "x"
type textarea "Can"
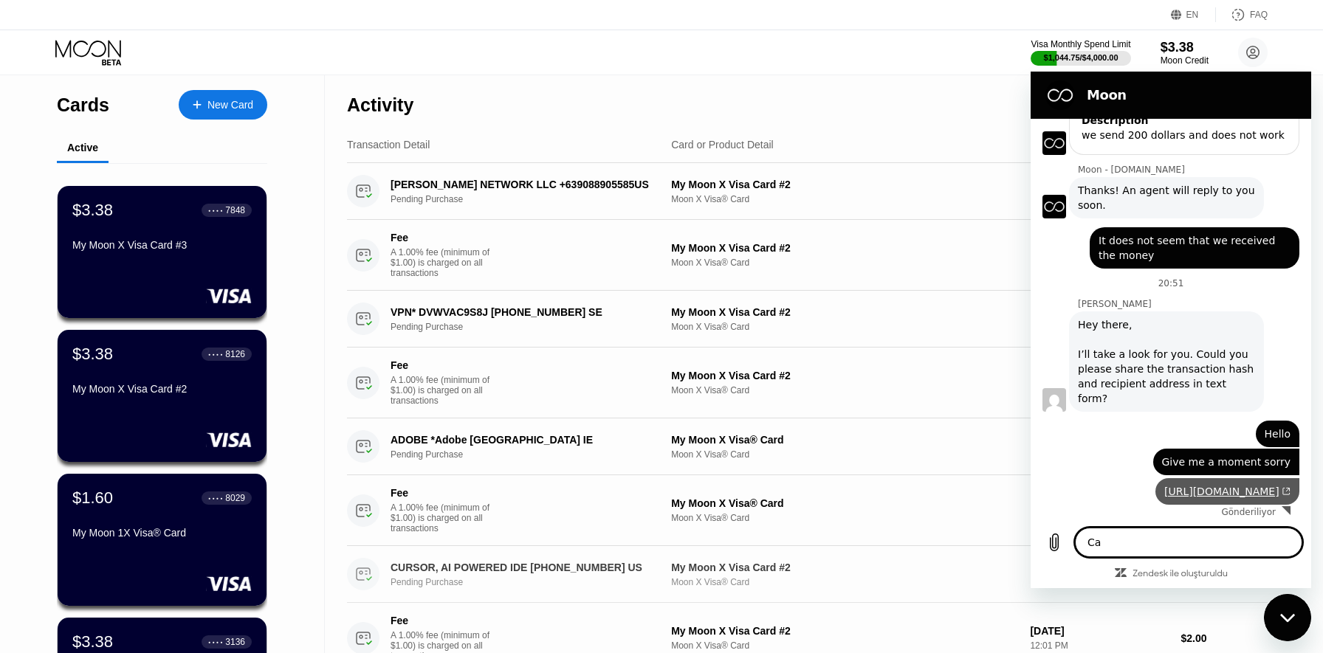
type textarea "x"
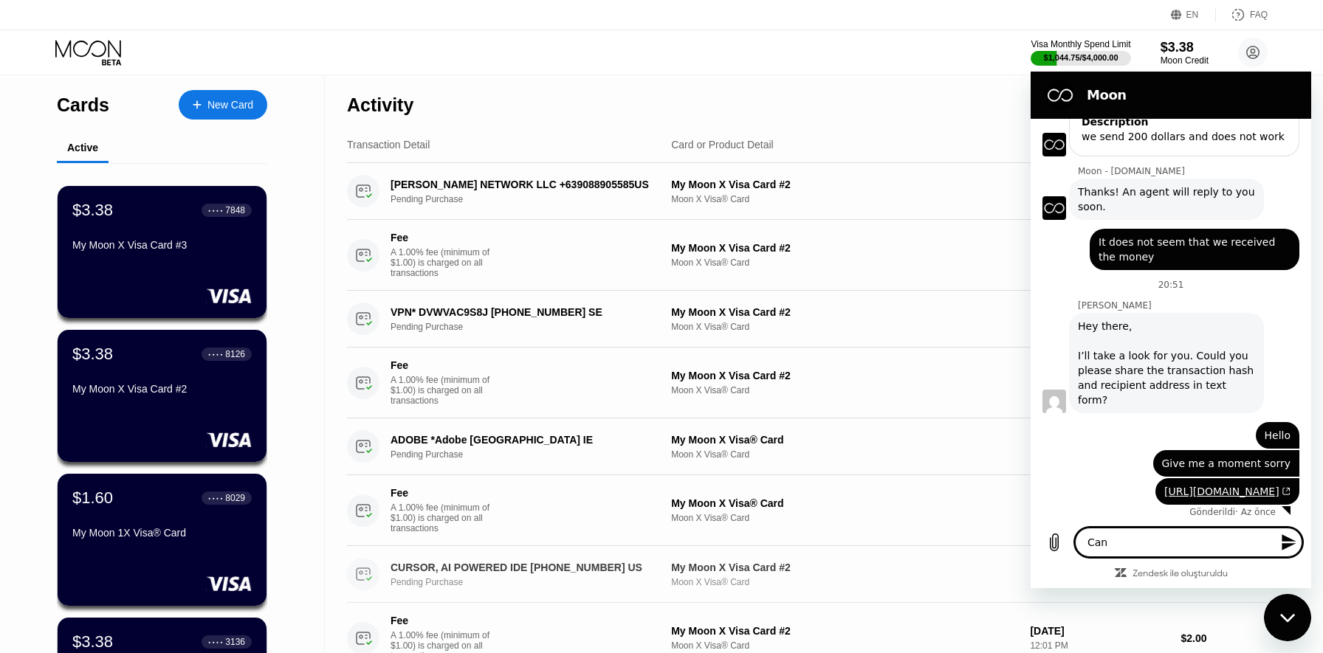
type textarea "Can"
type textarea "x"
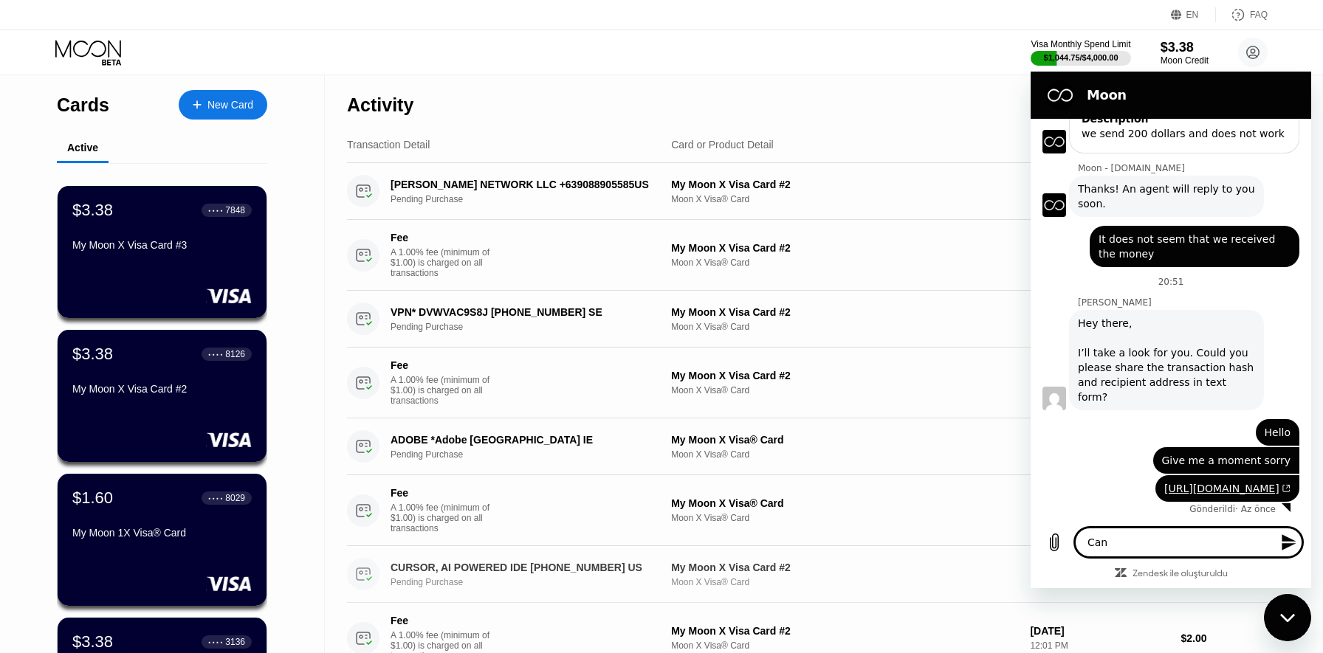
scroll to position [187, 0]
type textarea "Can o"
type textarea "x"
type textarea "Can"
type textarea "x"
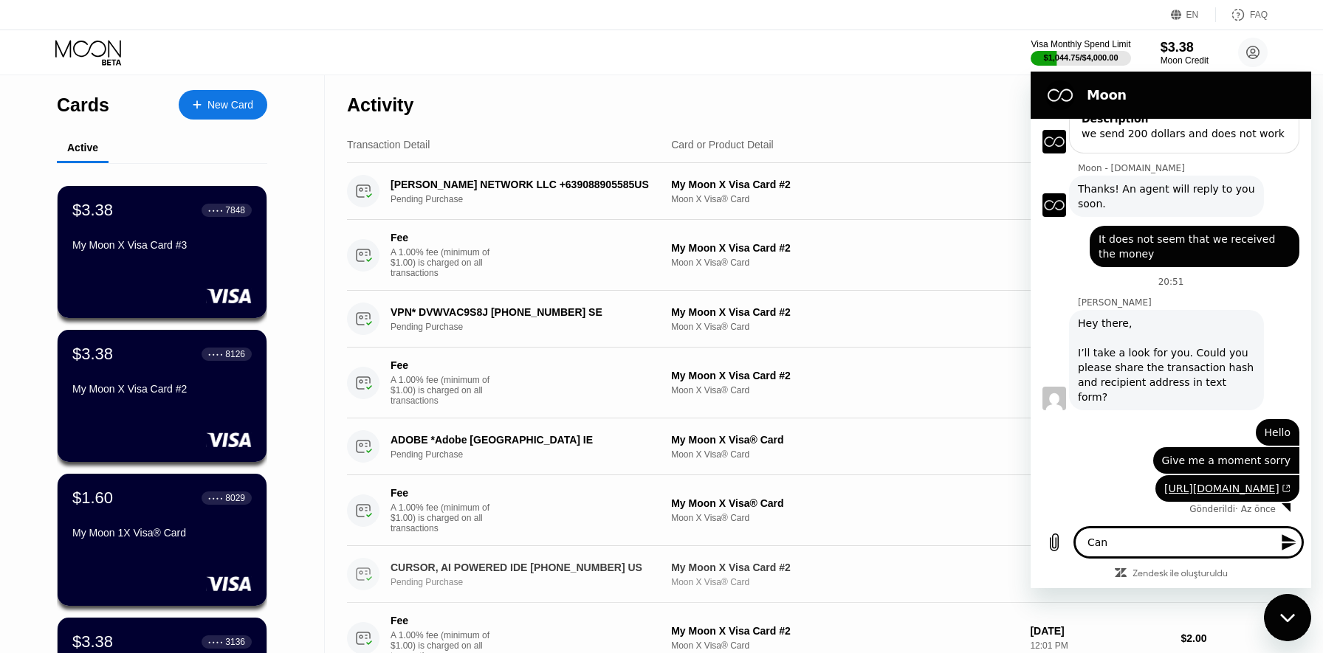
type textarea "Can y"
type textarea "x"
type textarea "Can y"
type textarea "x"
type textarea "Can y o"
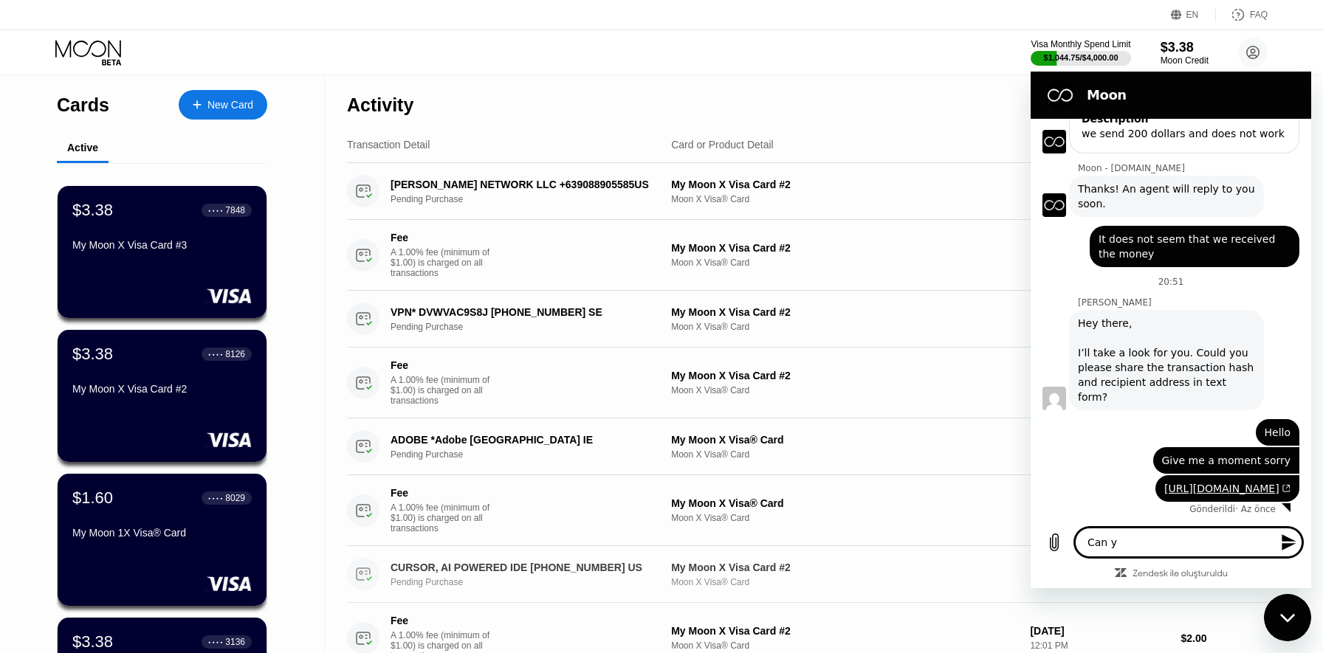
type textarea "x"
type textarea "Can y ou"
type textarea "x"
type textarea "Can y ou"
type textarea "x"
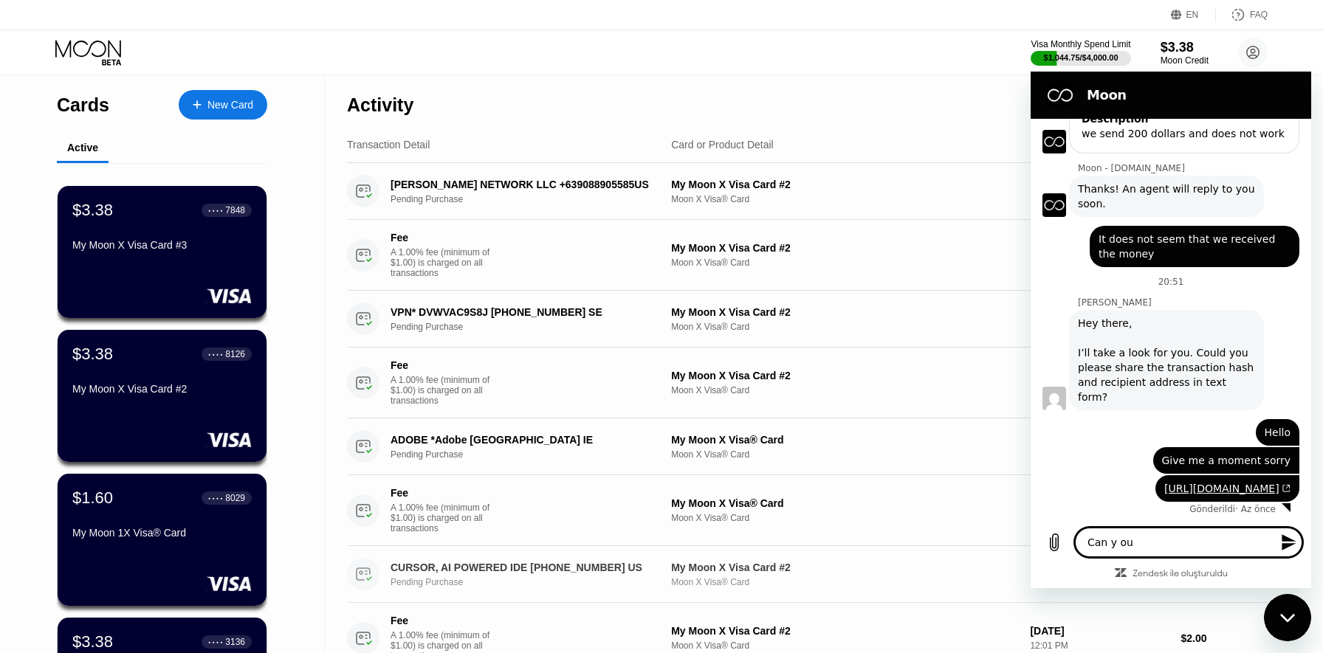
type textarea "Can y ou p"
type textarea "x"
type textarea "Can y ou"
type textarea "x"
type textarea "Can y ou"
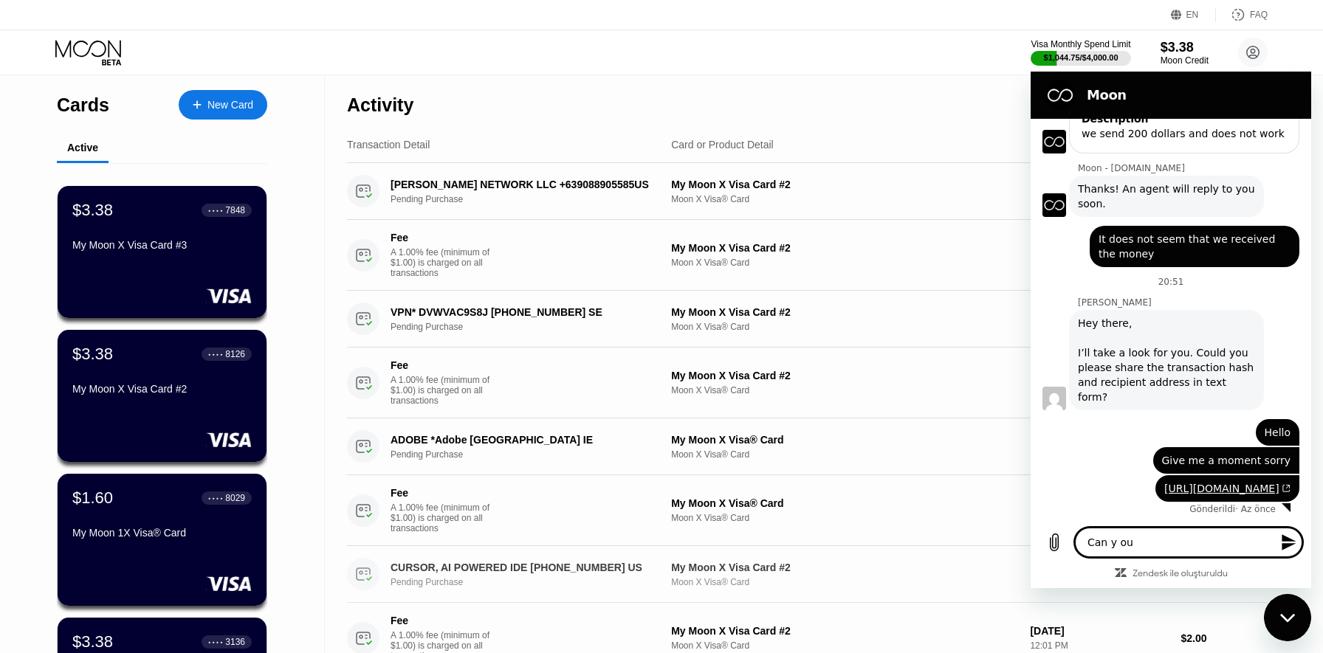
type textarea "x"
type textarea "Can y o"
type textarea "x"
type textarea "Can y"
type textarea "x"
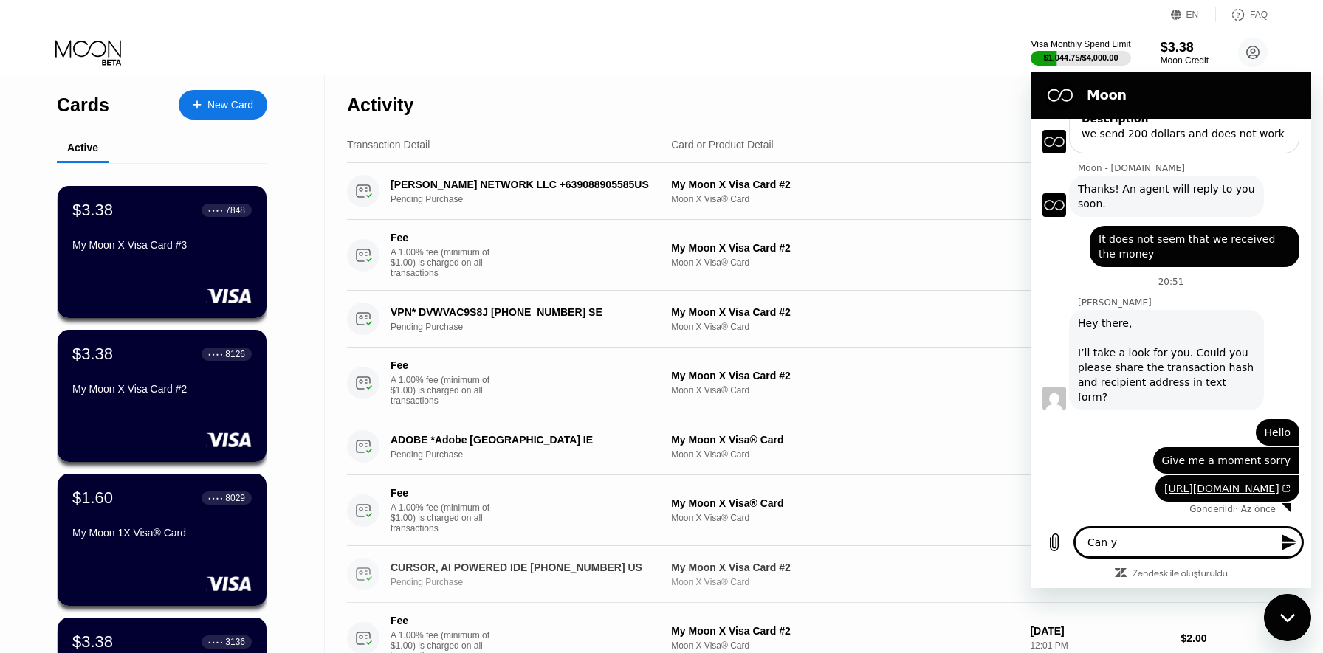
type textarea "Can y"
type textarea "x"
type textarea "Can yo"
type textarea "x"
type textarea "Can you"
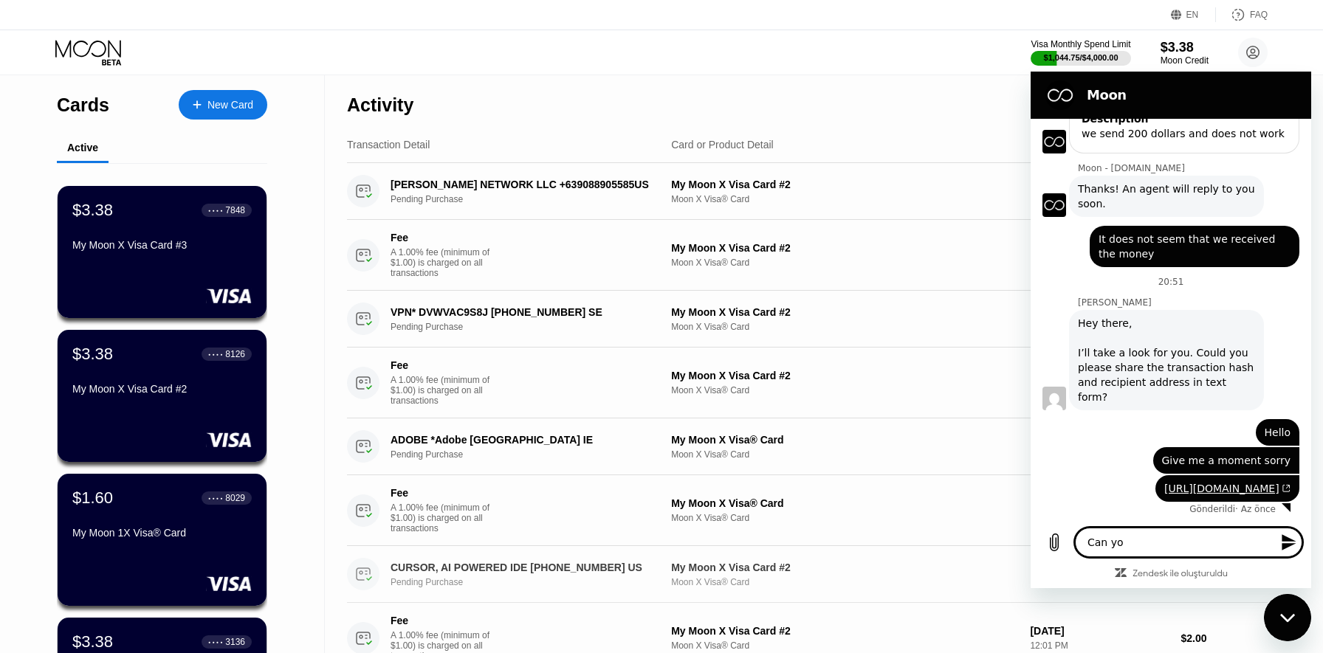
type textarea "x"
type textarea "Can you"
type textarea "x"
type textarea "Can you p"
type textarea "x"
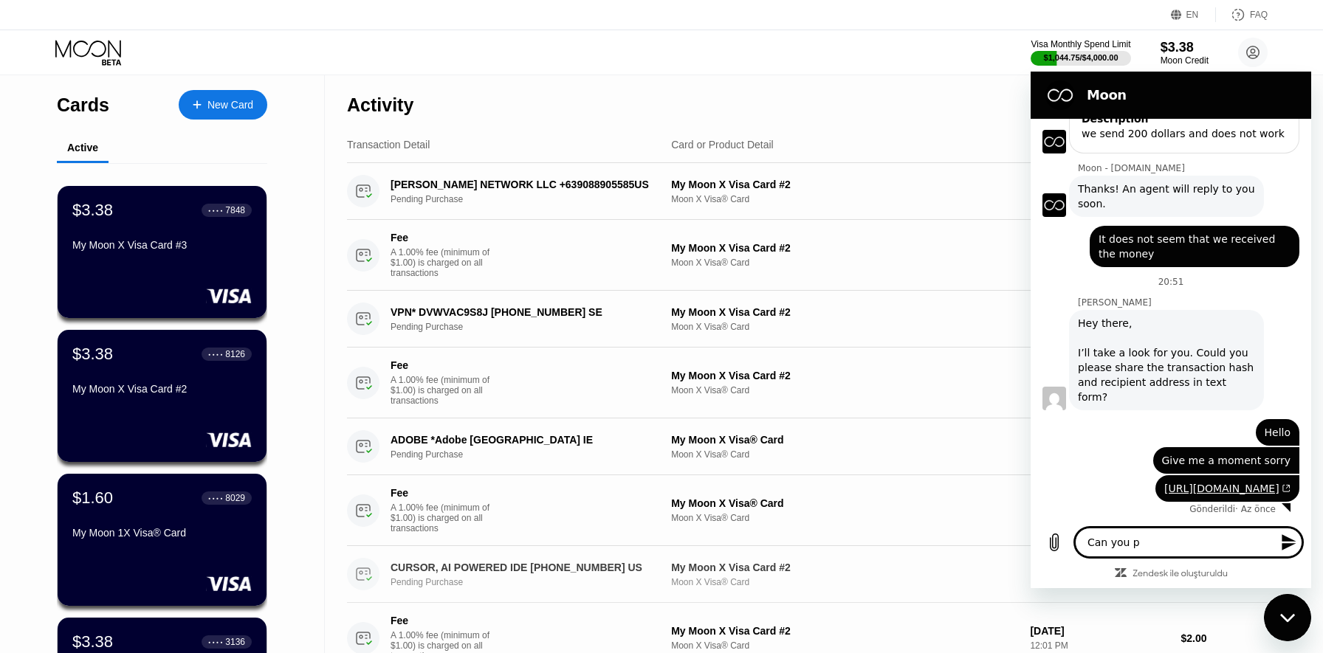
type textarea "Can you pr"
type textarea "x"
type textarea "Can you pre"
type textarea "x"
type textarea "Can you prei"
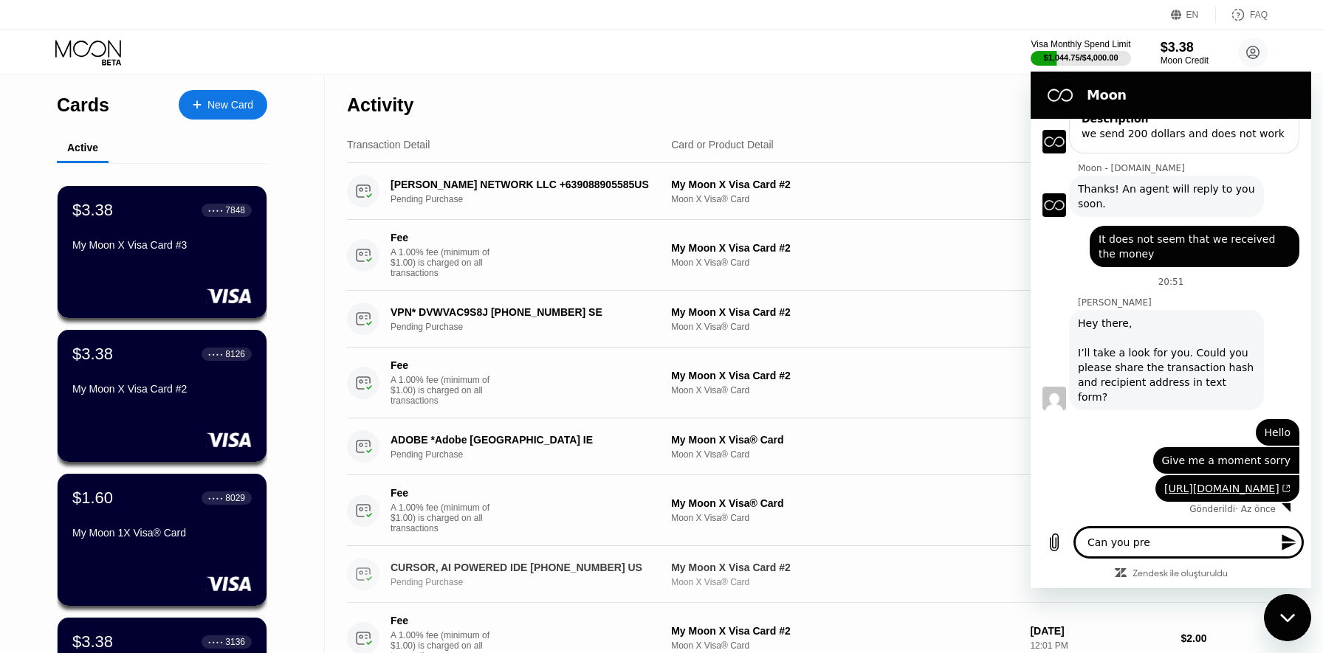
type textarea "x"
type textarea "Can you preiv"
type textarea "x"
type textarea "Can you preive"
type textarea "x"
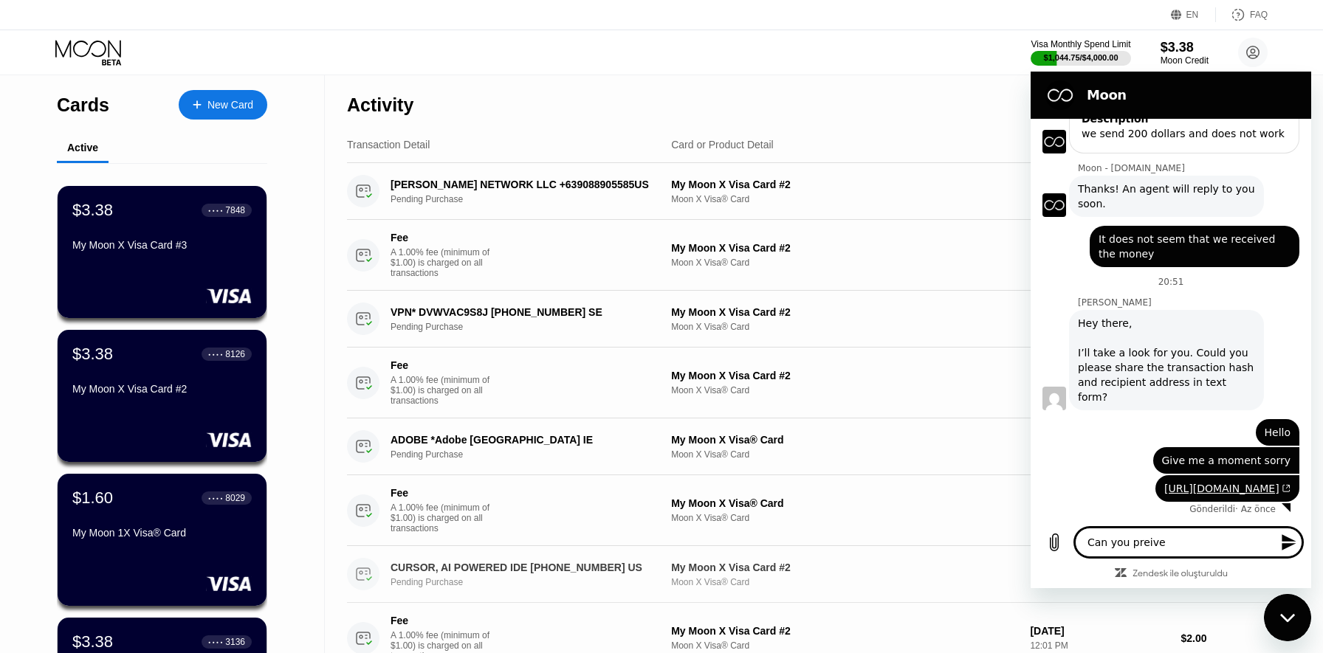
type textarea "Can you preive"
type textarea "x"
type textarea "Can you preive w"
type textarea "x"
type textarea "Can you preive"
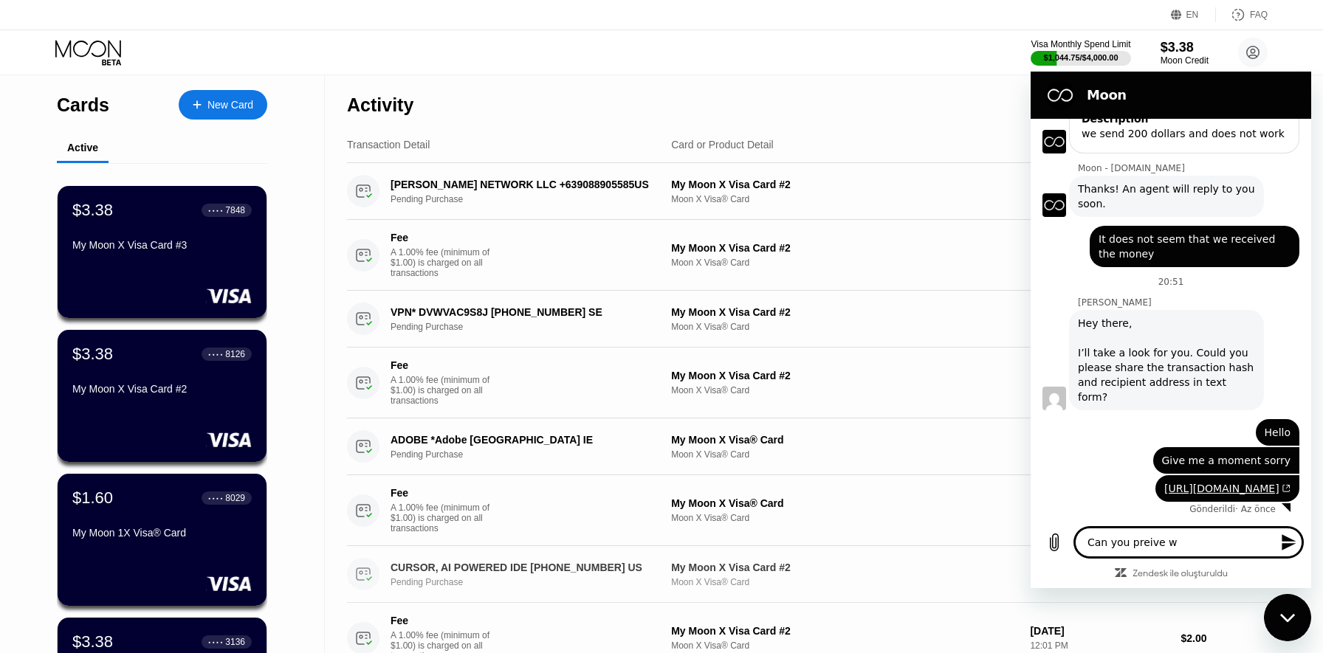
type textarea "x"
type textarea "Can you preive"
type textarea "x"
type textarea "Can you preiv"
type textarea "x"
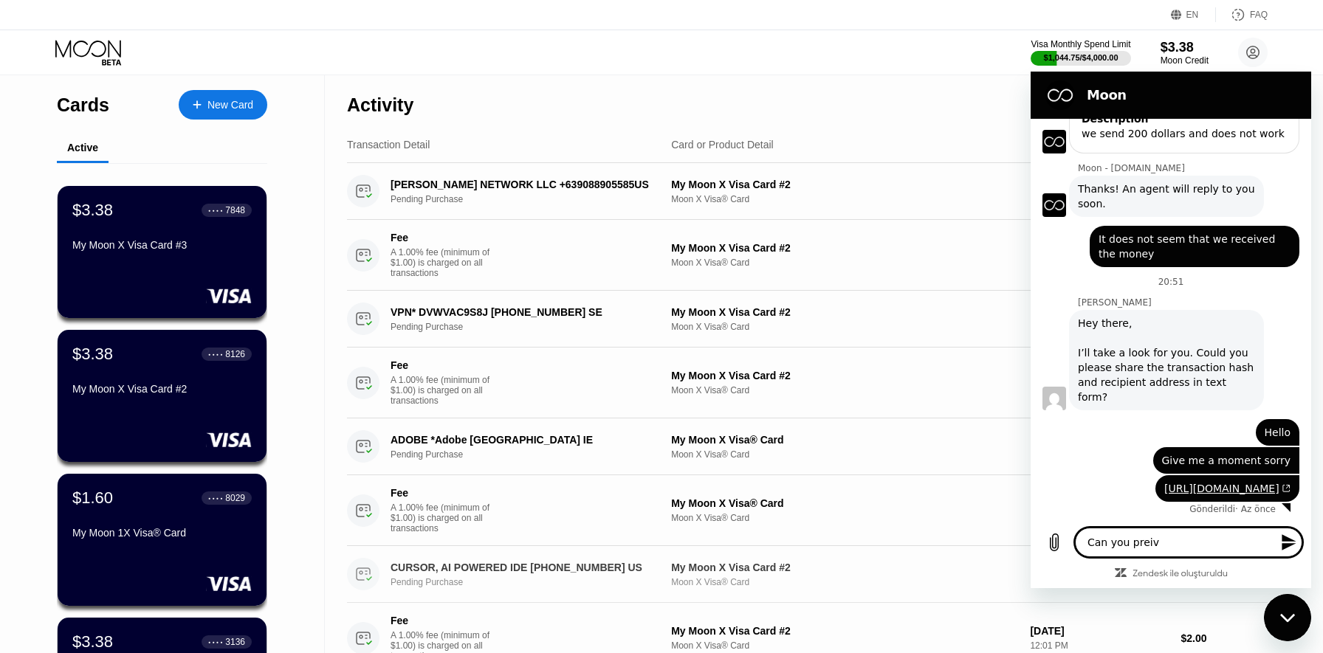
type textarea "Can you prei"
type textarea "x"
type textarea "Can you pre"
type textarea "x"
type textarea "Can you prev"
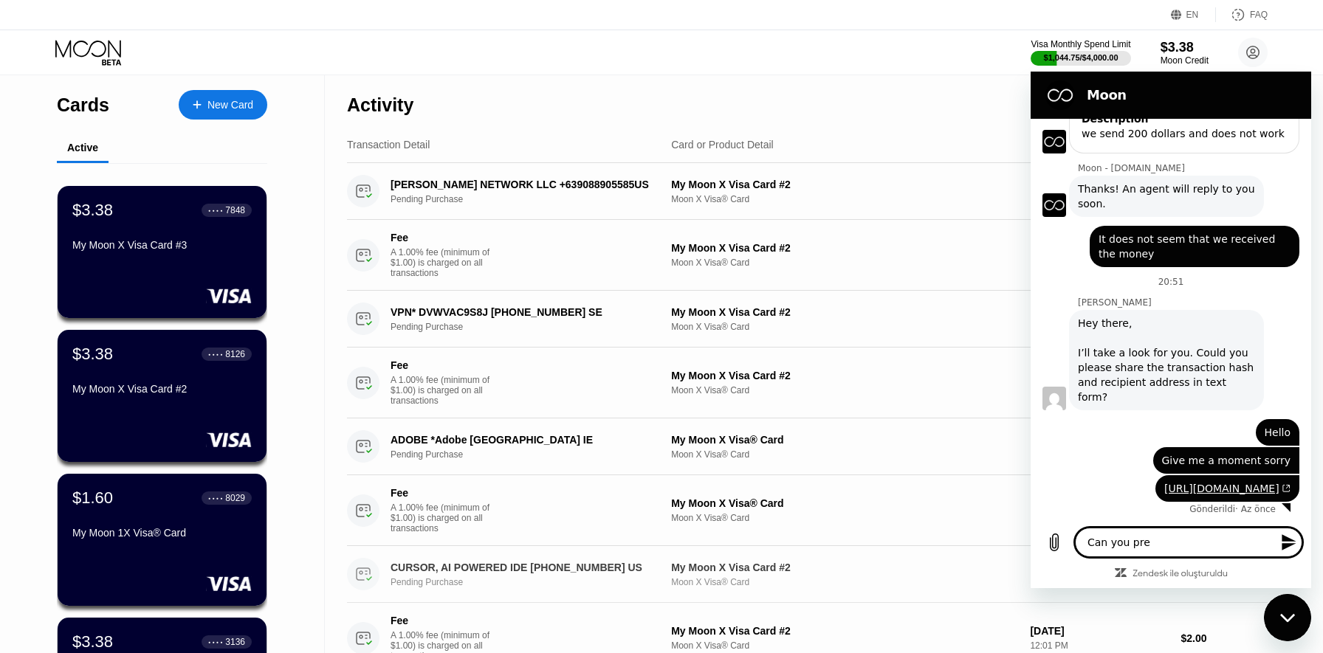
type textarea "x"
type textarea "Can you previ"
type textarea "x"
type textarea "Can you previe"
type textarea "x"
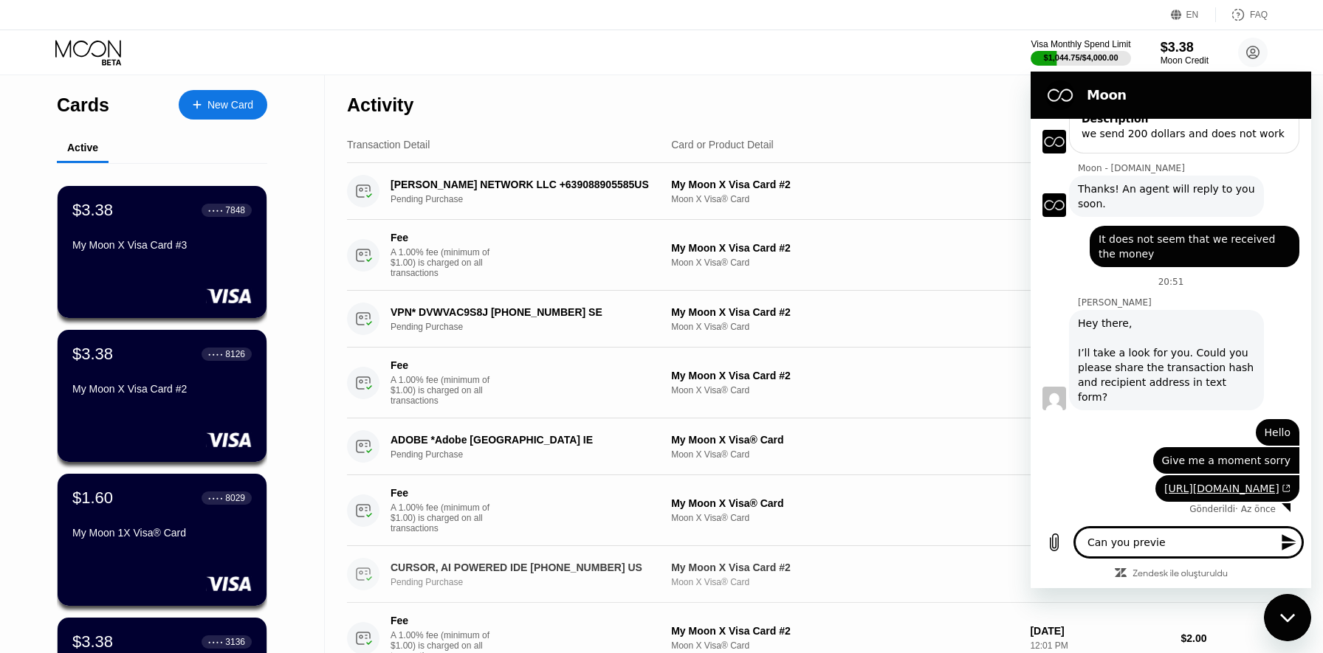
type textarea "Can you preview"
type textarea "x"
type textarea "Can you preview"
type textarea "x"
type textarea "Can you preview i"
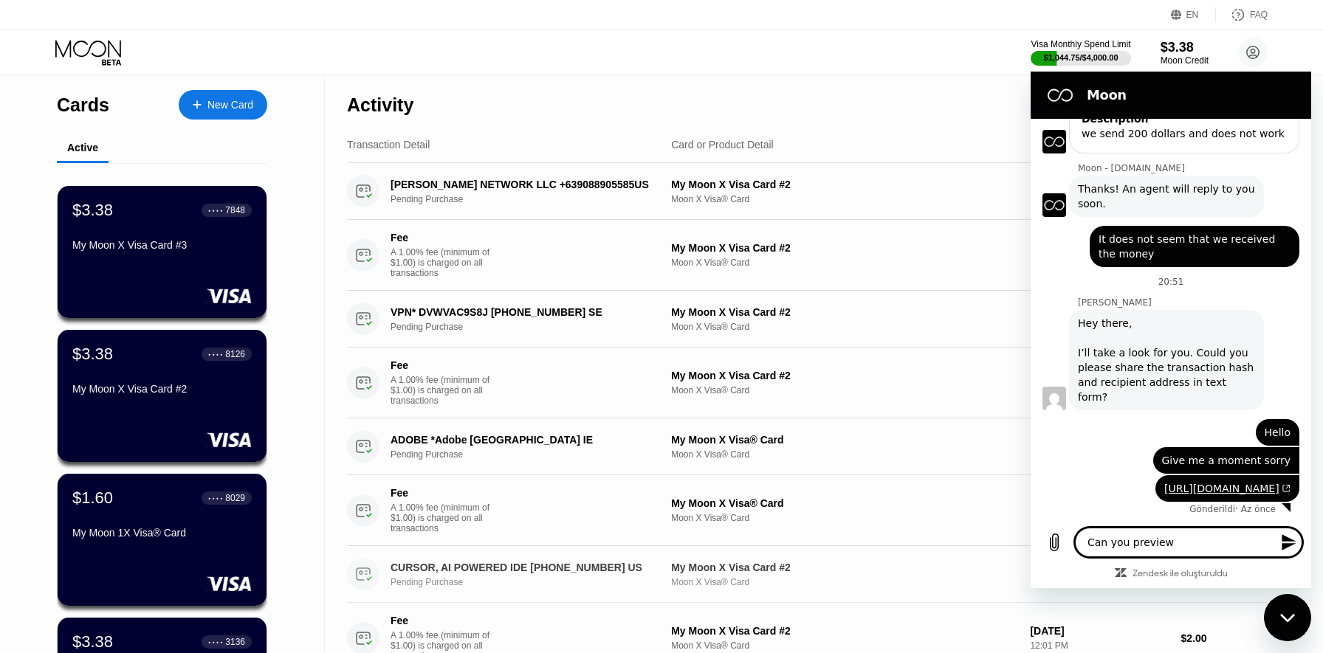
type textarea "x"
type textarea "Can you preview it"
type textarea "x"
type textarea "Can you preview it"
type textarea "x"
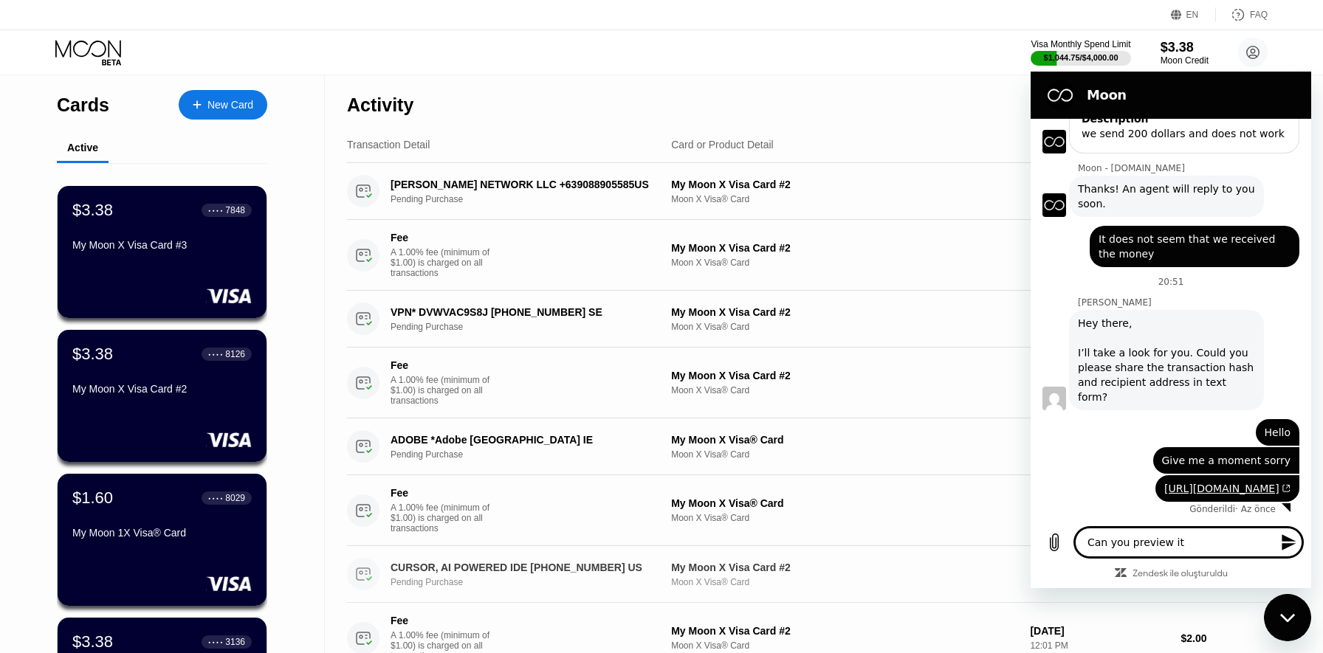
type textarea "Can you preview it a"
type textarea "x"
type textarea "Can you preview it as"
type textarea "x"
type textarea "Can you preview it as"
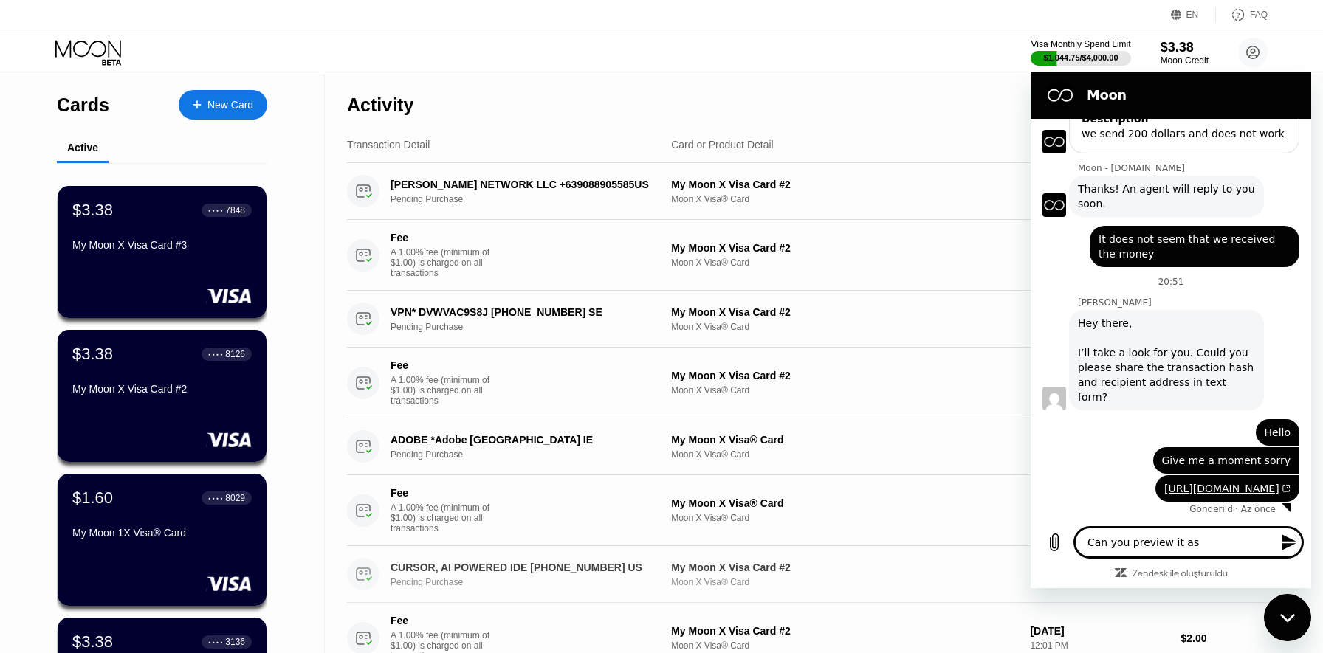
type textarea "x"
type textarea "Can you preview it as w"
type textarea "x"
type textarea "Can you preview it as we"
type textarea "x"
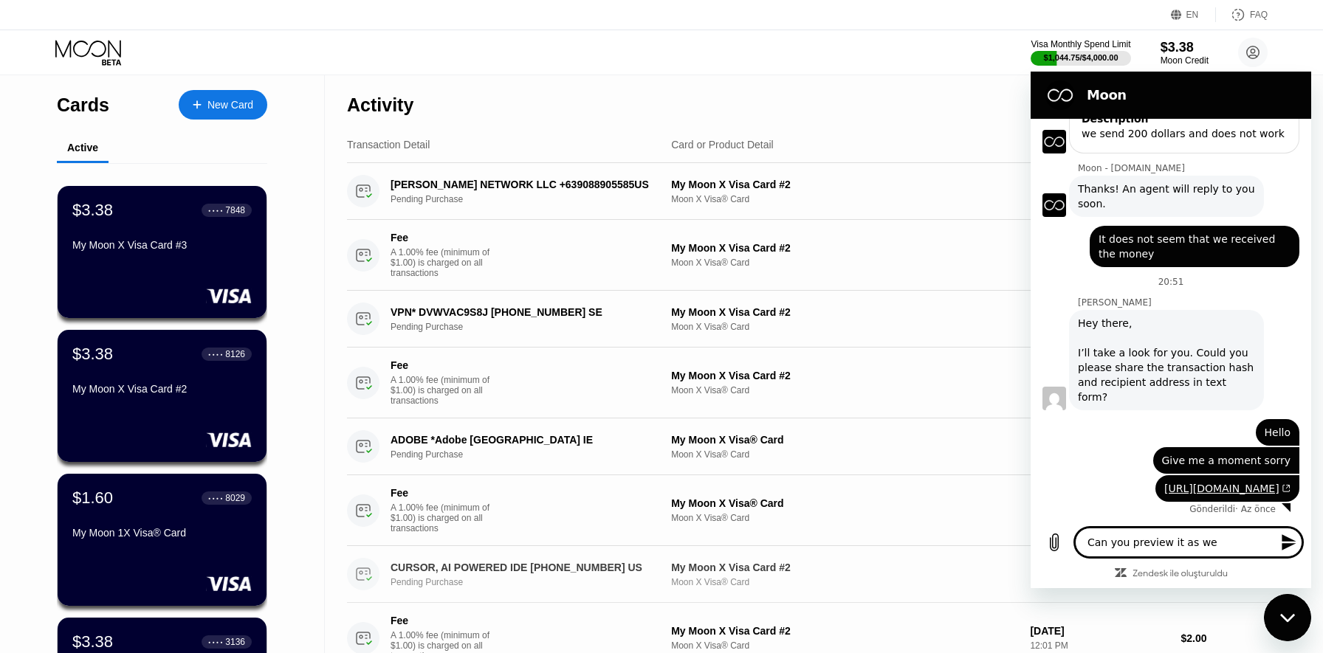
type textarea "Can you preview it as we"
type textarea "x"
type textarea "Can you preview it as we a"
type textarea "x"
type textarea "Can you preview it as we ar"
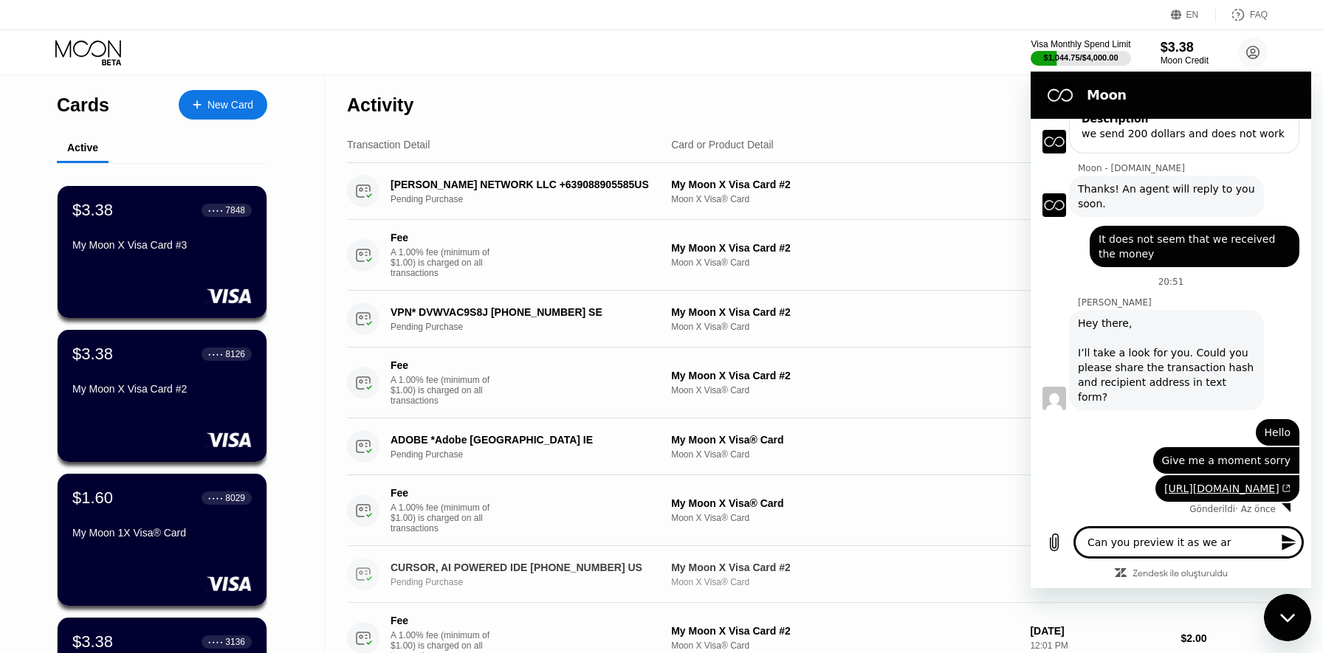
type textarea "x"
type textarea "Can you preview it as we are"
type textarea "x"
type textarea "Can you preview it as we are"
type textarea "x"
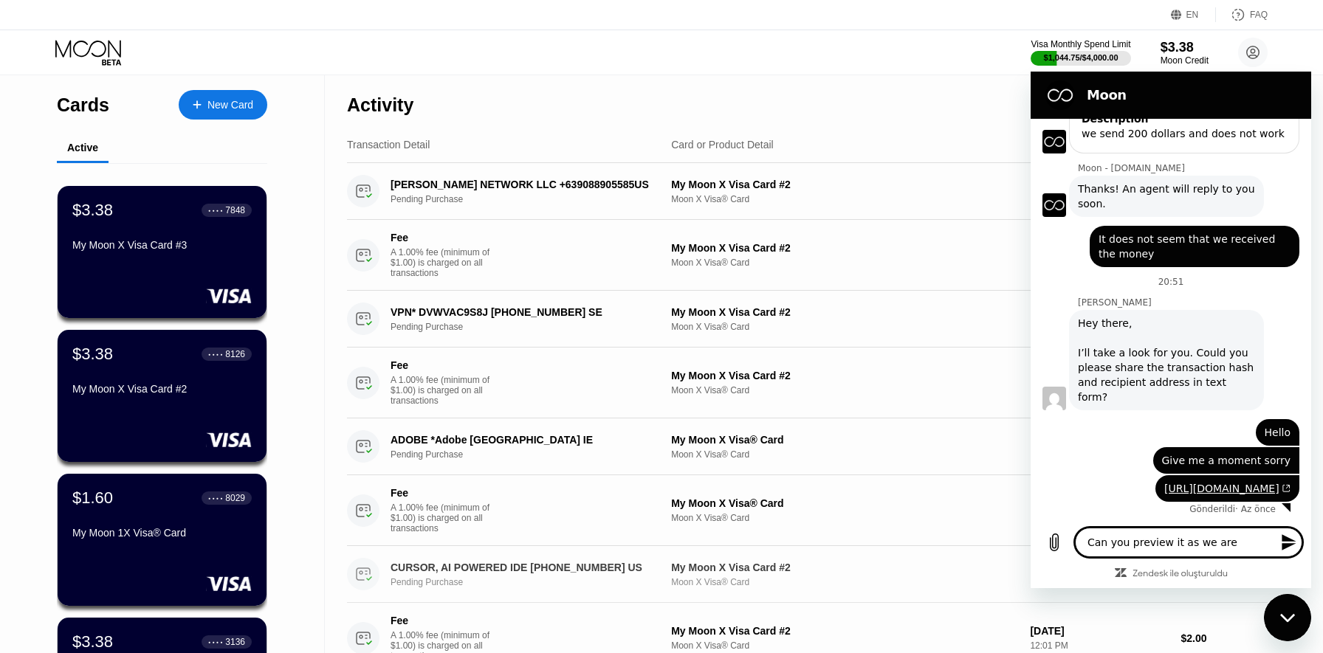
type textarea "Can you preview it as we are n"
type textarea "x"
type textarea "Can you preview it as we are no"
type textarea "x"
type textarea "Can you preview it as we are not"
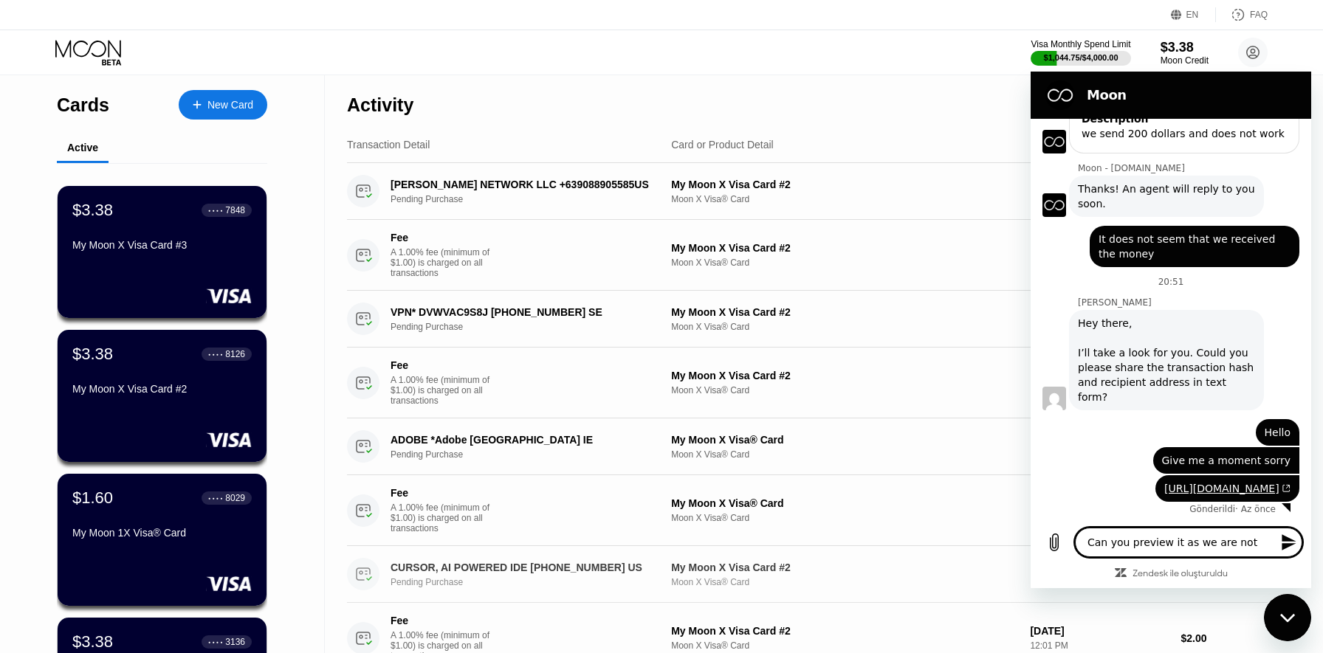
type textarea "x"
type textarea "Can you preview it as we are not"
type textarea "x"
type textarea "Can you preview it as we are not r"
type textarea "x"
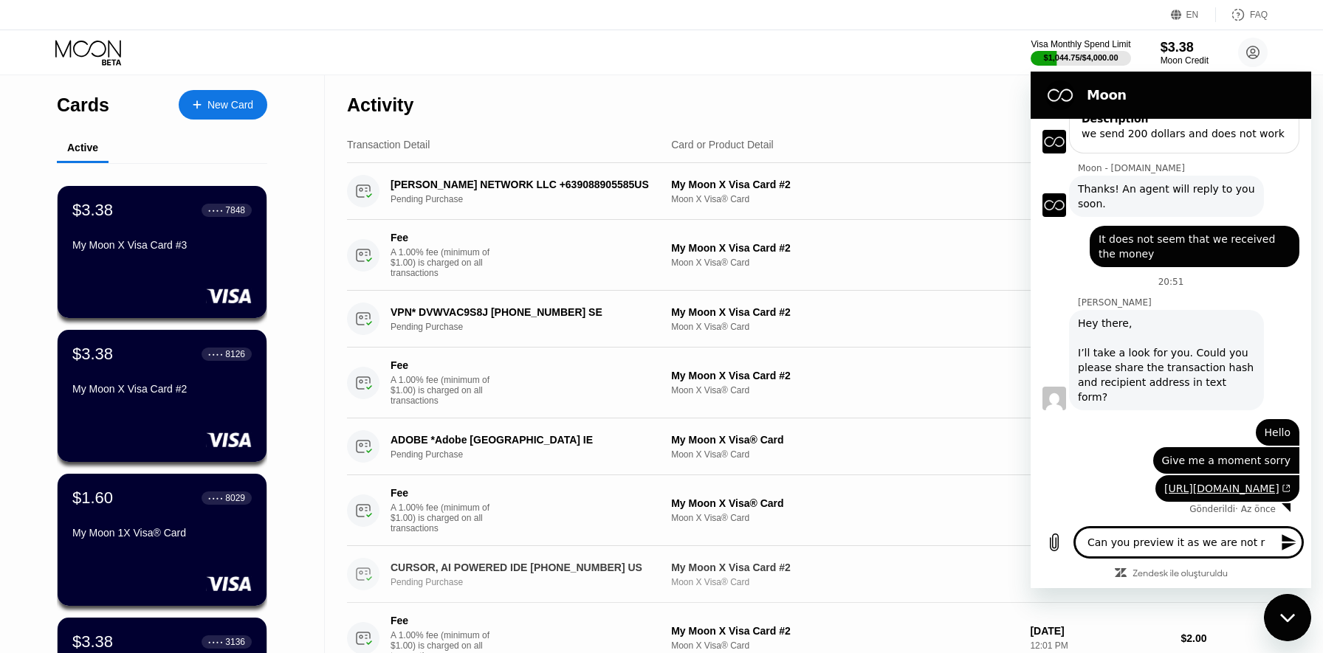
type textarea "Can you preview it as we are not re"
type textarea "x"
type textarea "Can you preview it as we are not rec"
type textarea "x"
type textarea "Can you preview it as we are not rece"
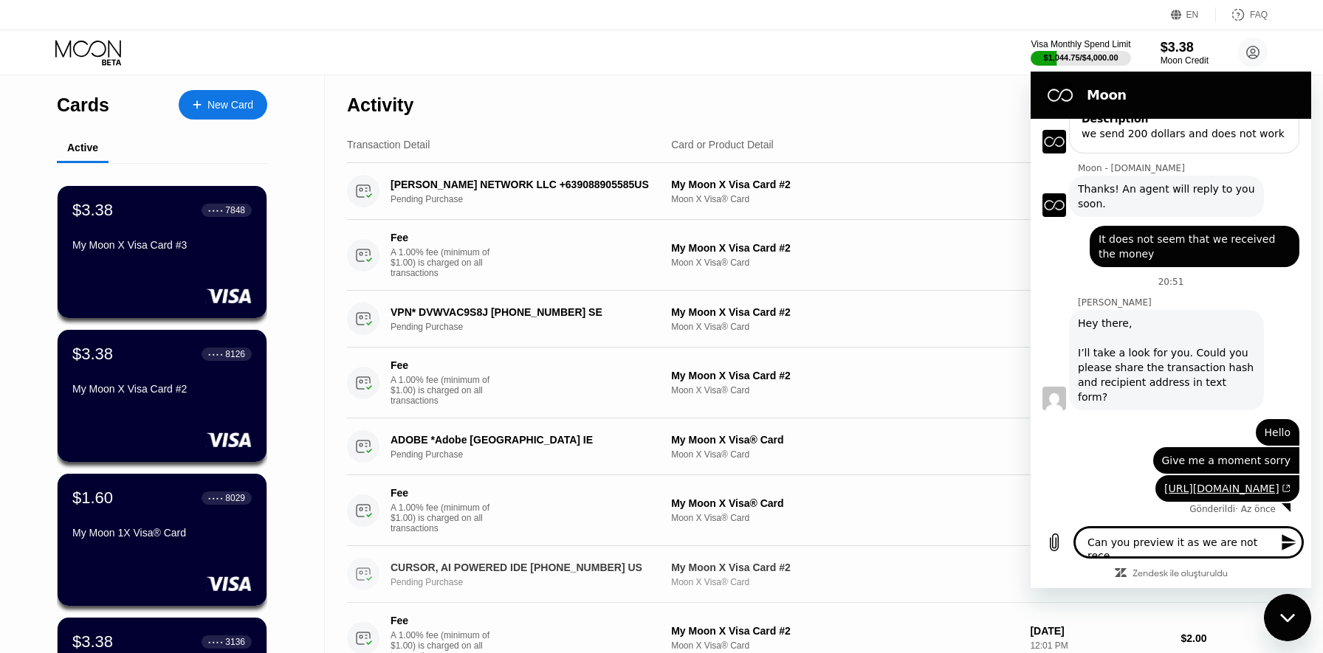
type textarea "x"
type textarea "Can you preview it as we are not recei"
type textarea "x"
type textarea "Can you preview it as we are not receiv"
type textarea "x"
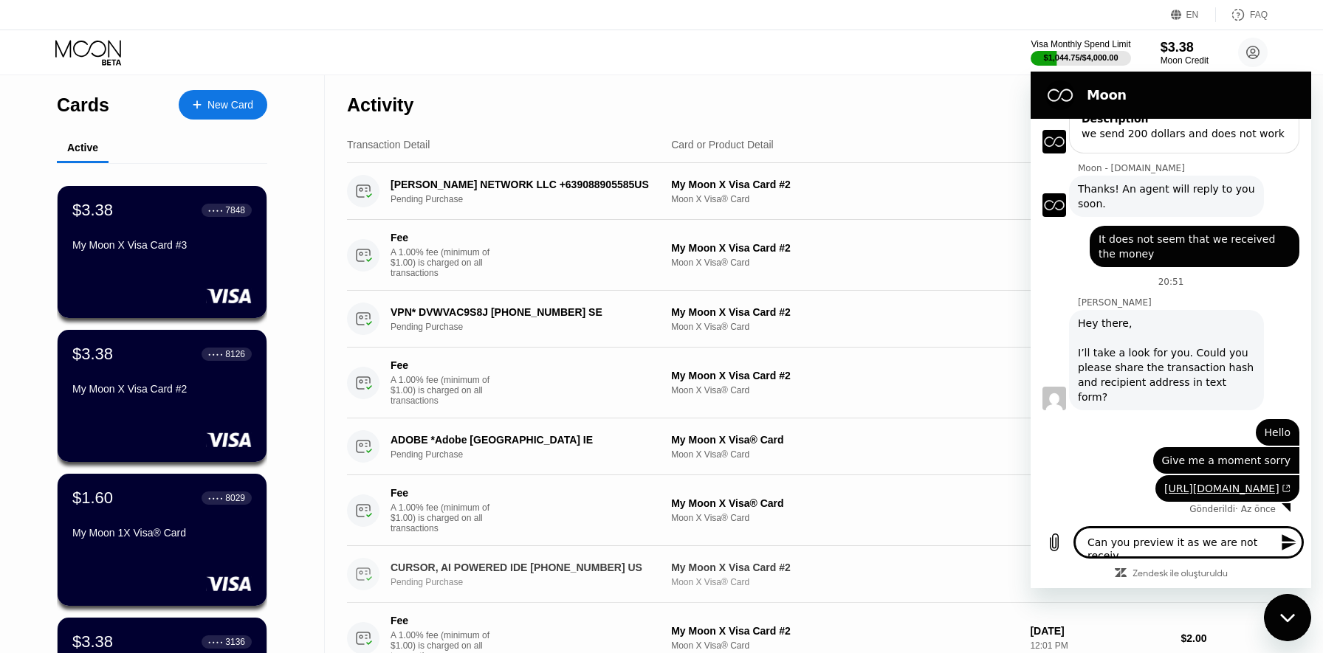
type textarea "Can you preview it as we are not receivi"
type textarea "x"
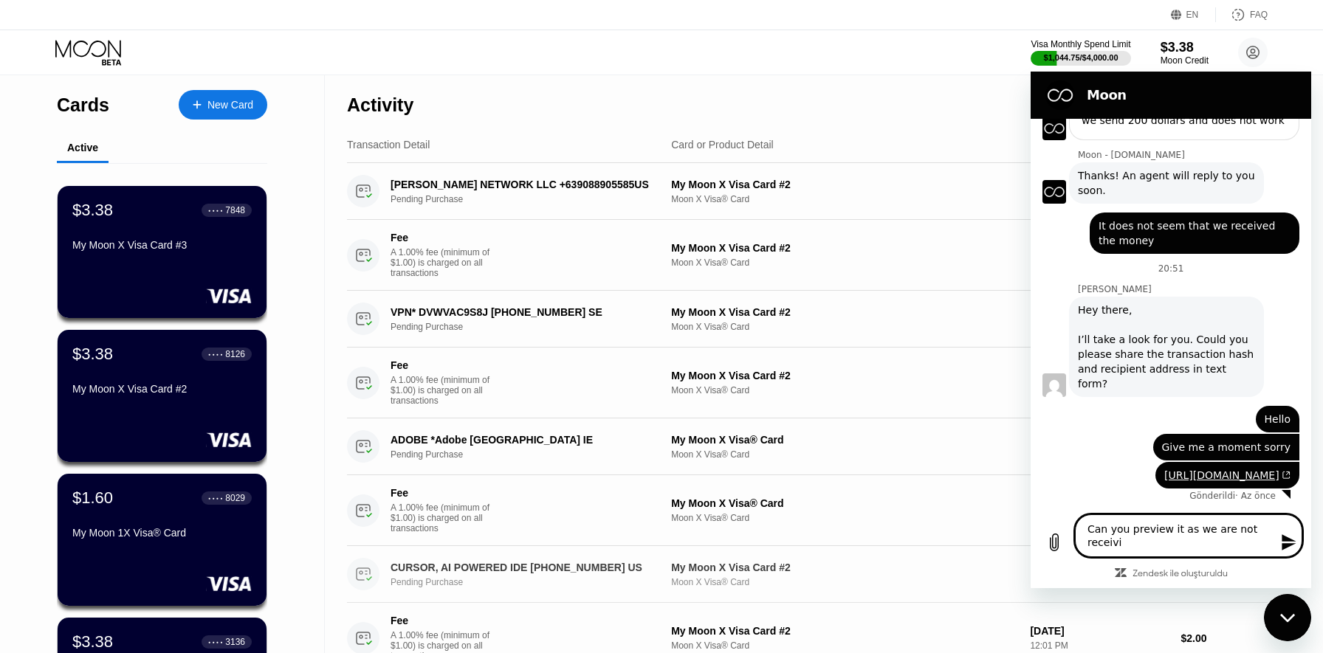
type textarea "Can you preview it as we are not receivin"
type textarea "x"
type textarea "Can you preview it as we are not receiving"
type textarea "x"
type textarea "Can you preview it as we are not receiving"
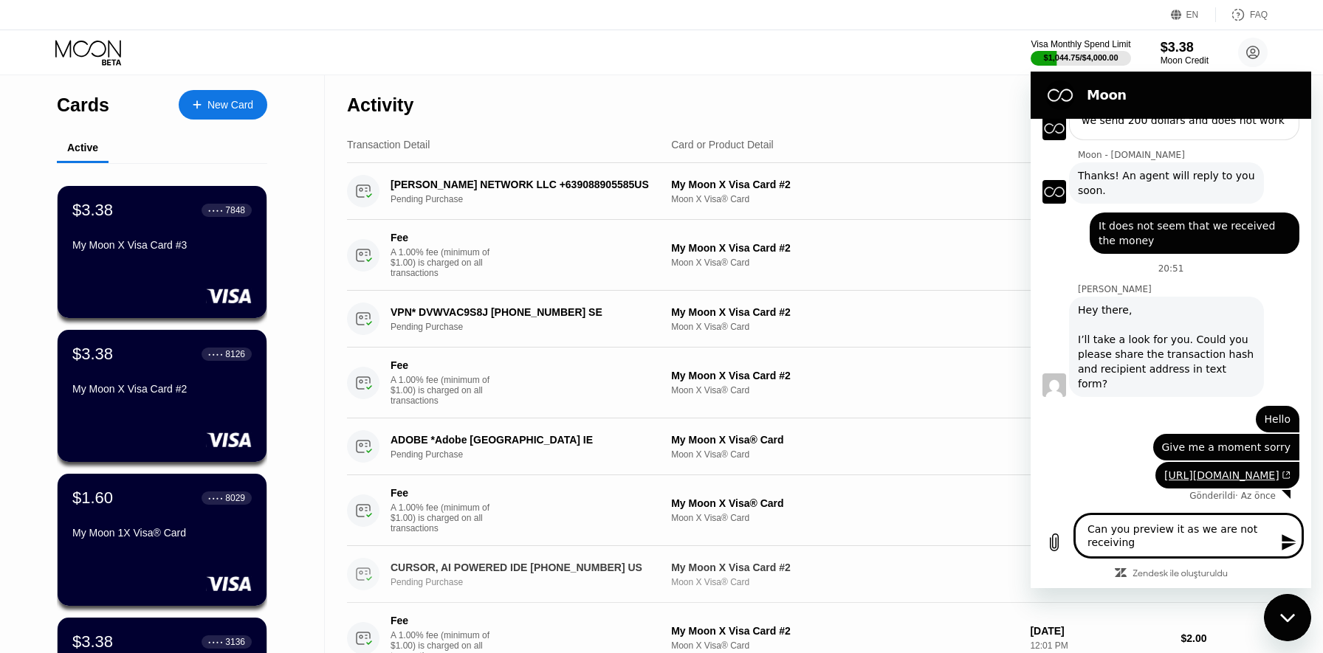
type textarea "x"
type textarea "Can you preview it as we are not receiving t"
type textarea "x"
type textarea "Can you preview it as we are not receiving th"
type textarea "x"
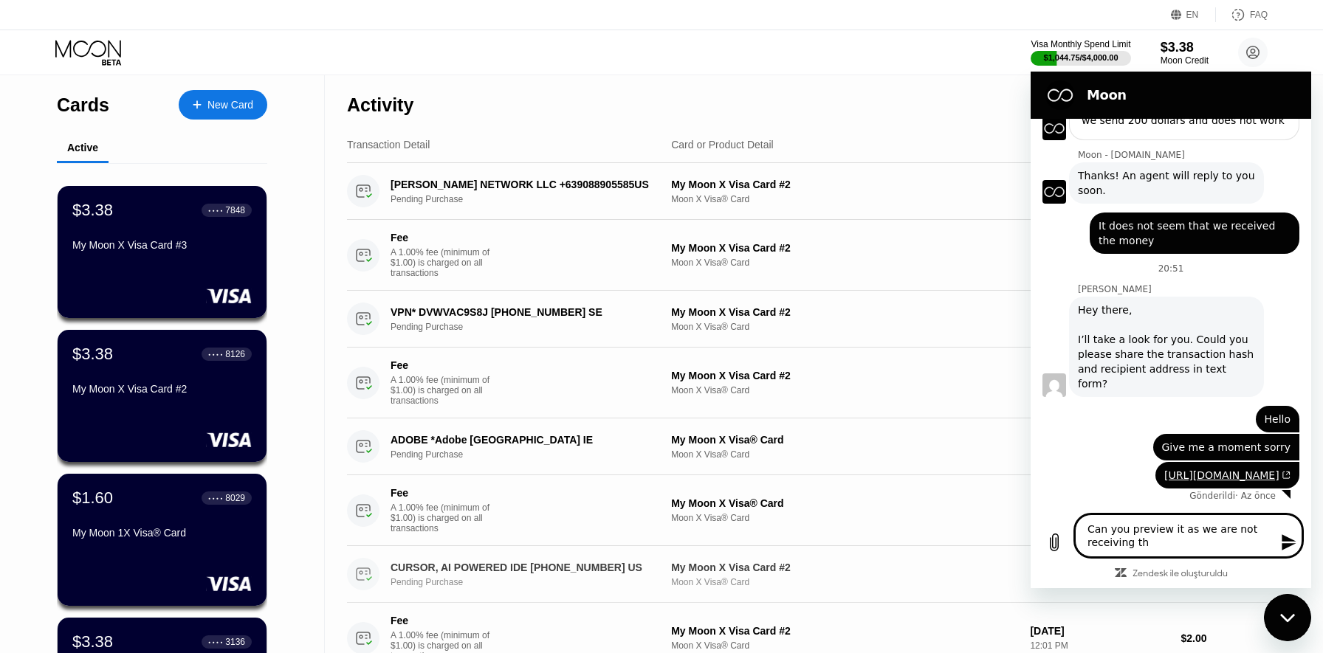
type textarea "Can you preview it as we are not receiving the"
type textarea "x"
type textarea "Can you preview it as we are not receiving the"
type textarea "x"
type textarea "Can you preview it as we are not receiving the n"
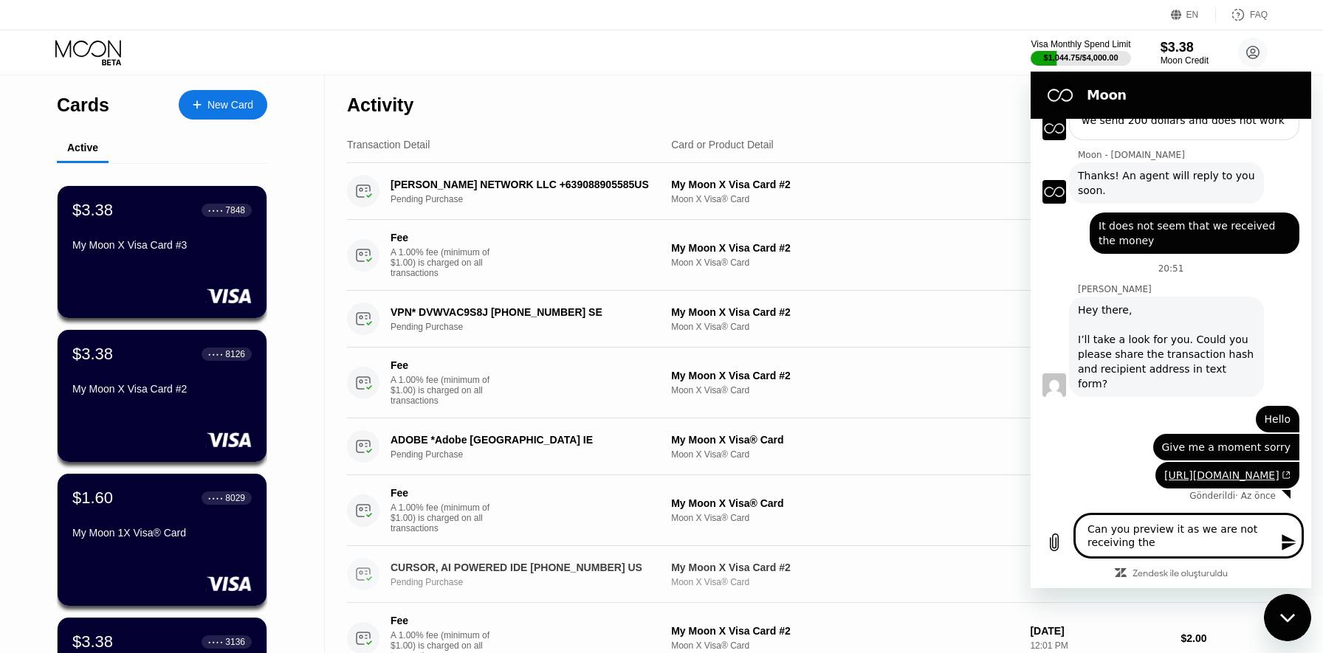
type textarea "x"
type textarea "Can you preview it as we are not receiving the no"
type textarea "x"
type textarea "Can you preview it as we are not receiving the n"
type textarea "x"
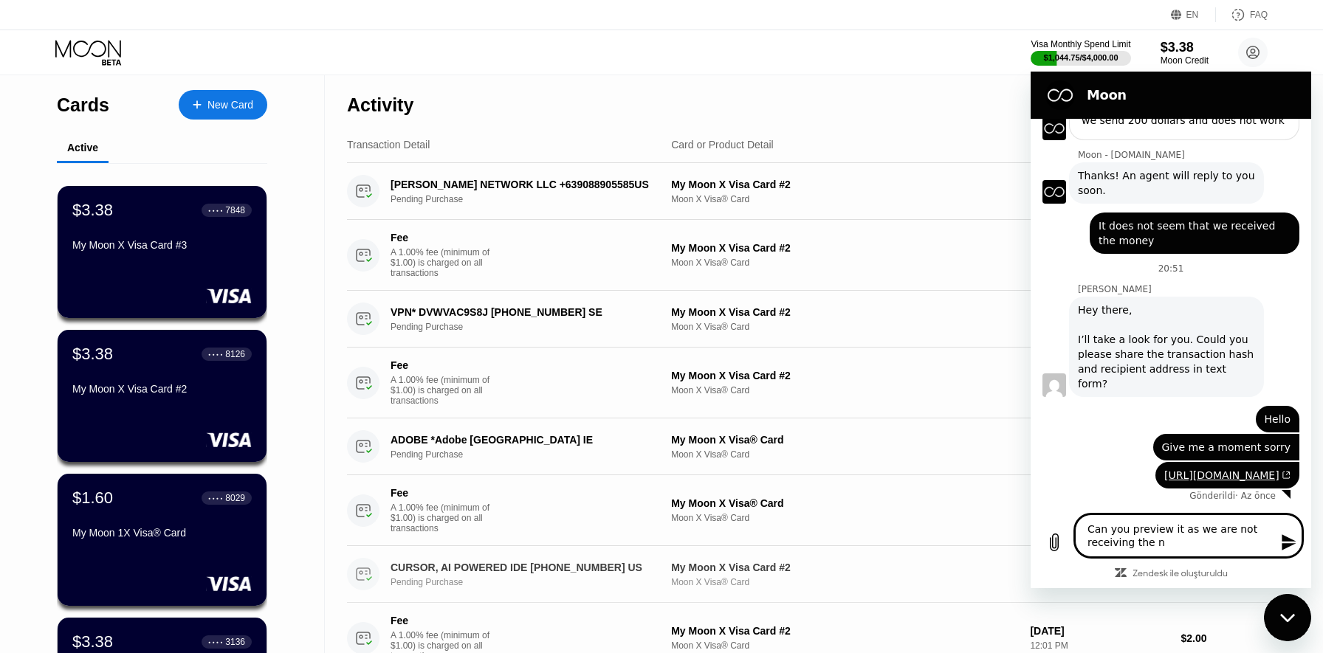
type textarea "Can you preview it as we are not receiving the"
type textarea "x"
type textarea "Can you preview it as we are not receiving the m"
type textarea "x"
type textarea "Can you preview it as we are not receiving the mo"
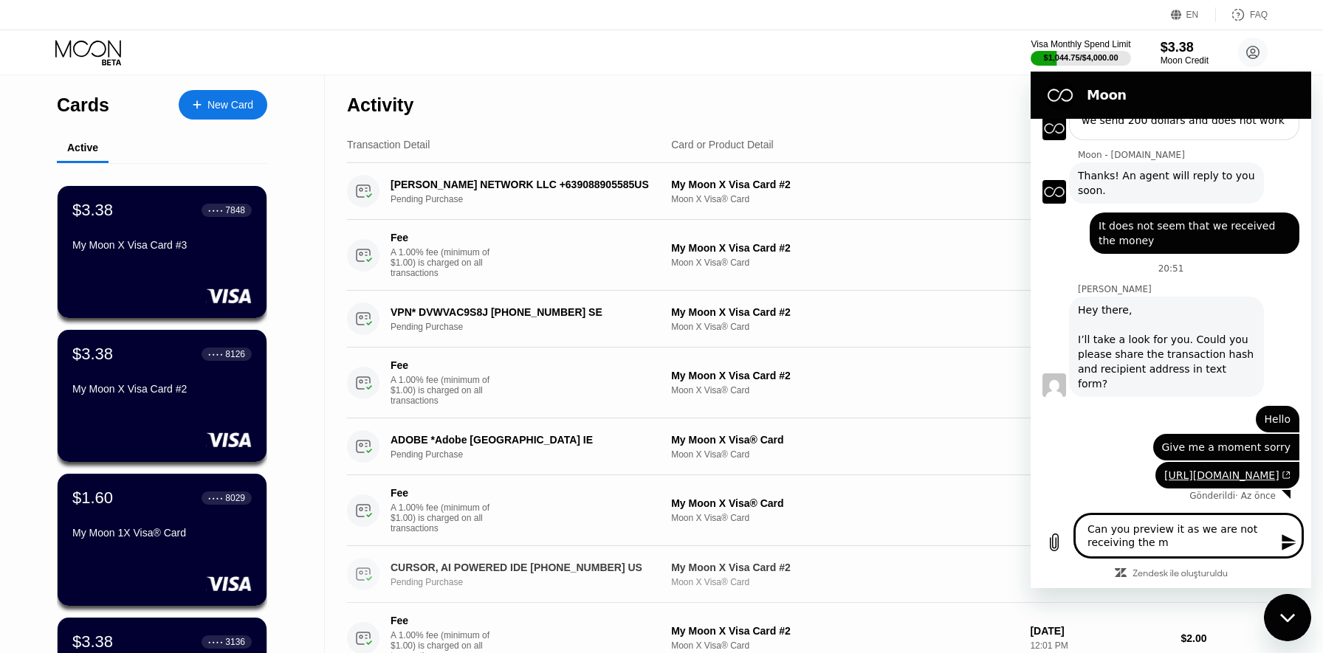
type textarea "x"
type textarea "Can you preview it as we are not receiving the mon"
type textarea "x"
type textarea "Can you preview it as we are not receiving the mone"
type textarea "x"
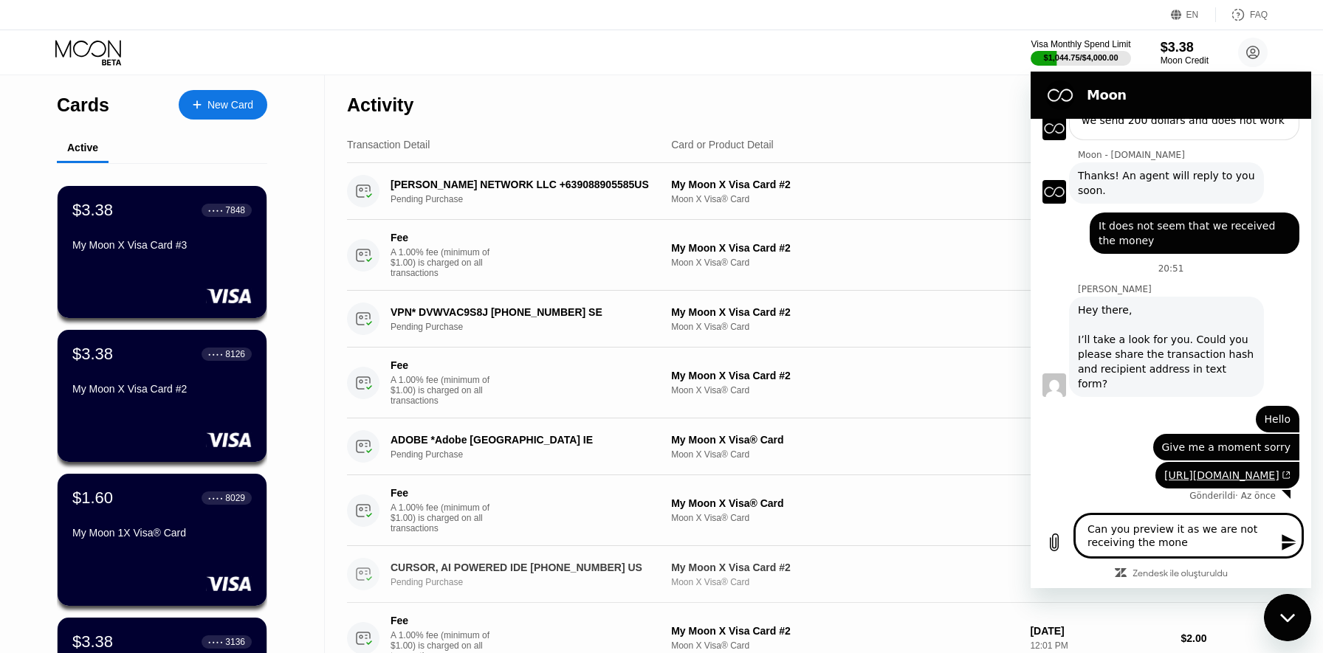
type textarea "Can you preview it as we are not receiving the money"
type textarea "x"
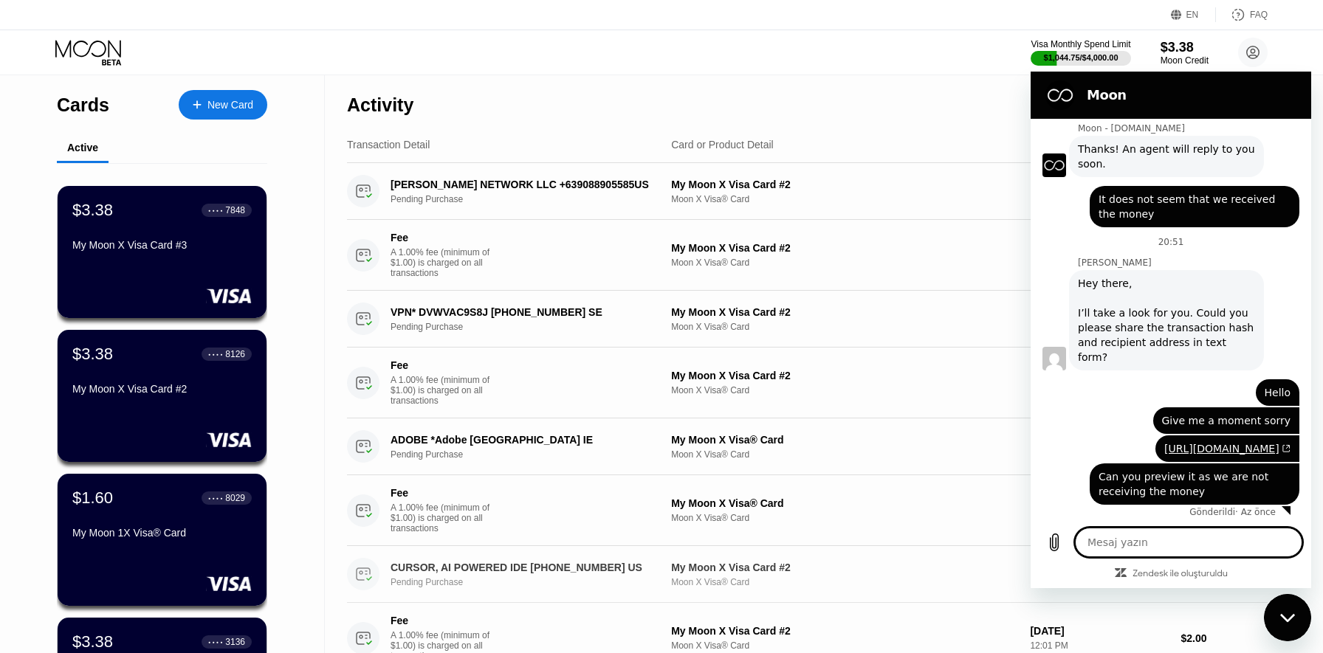
scroll to position [230, 0]
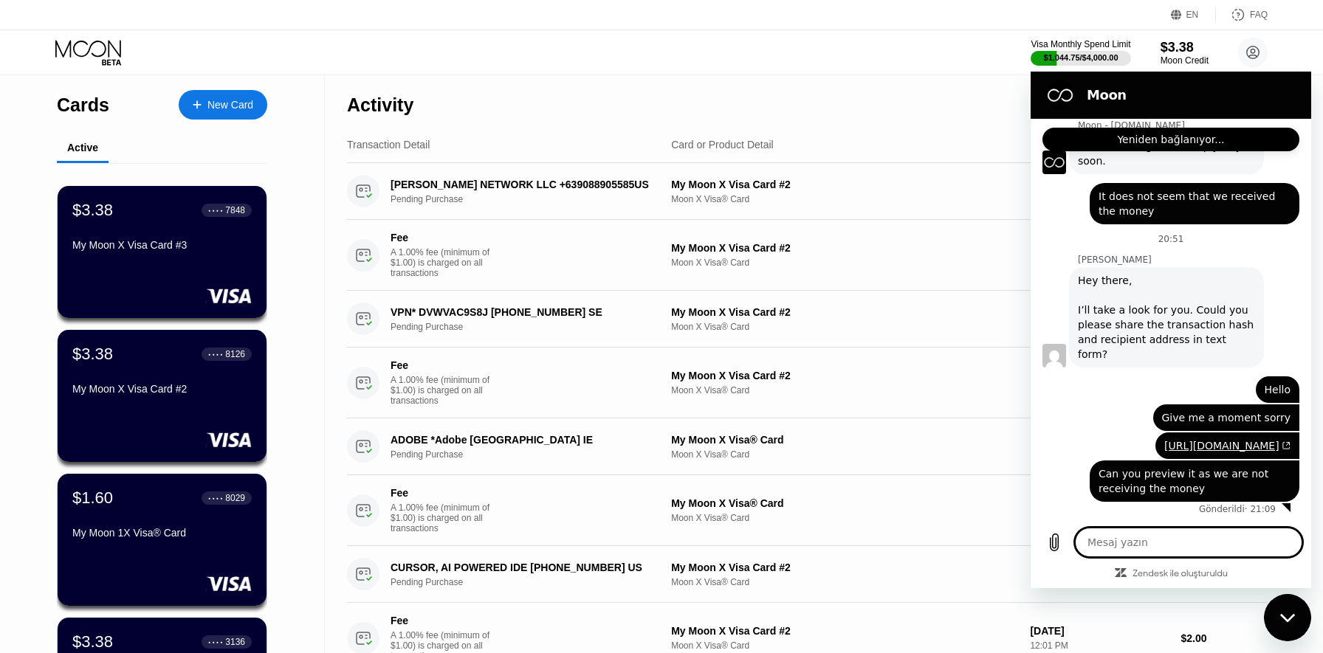
type textarea "x"
